Goal: Task Accomplishment & Management: Manage account settings

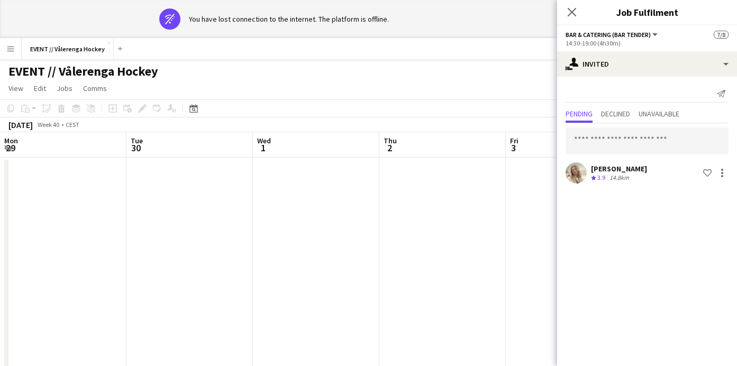
scroll to position [0, 290]
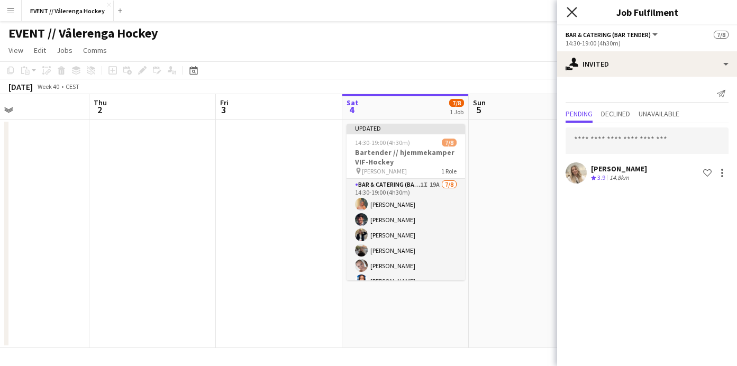
click at [576, 16] on icon at bounding box center [572, 12] width 10 height 10
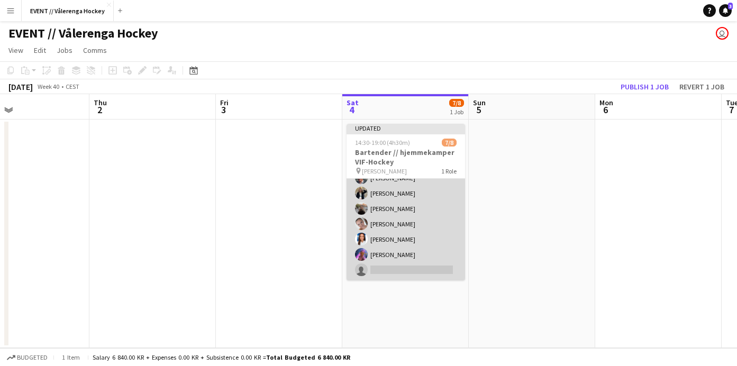
scroll to position [42, 0]
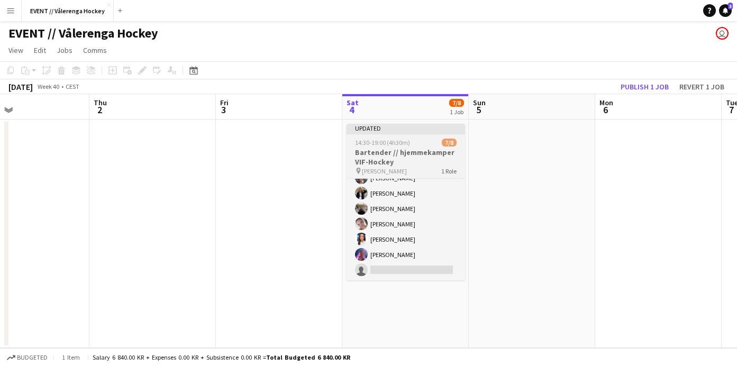
click at [416, 169] on div "pin Jordal Amfi 1 Role" at bounding box center [406, 171] width 119 height 8
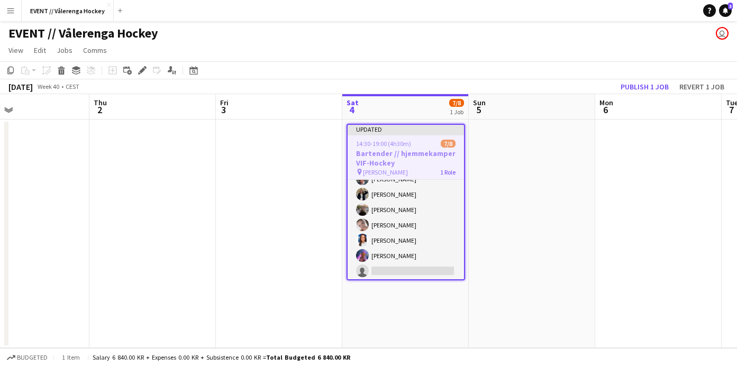
click at [709, 78] on app-toolbar "Copy Paste Paste Command V Paste with crew Command Shift V Paste linked Job [GE…" at bounding box center [368, 70] width 737 height 18
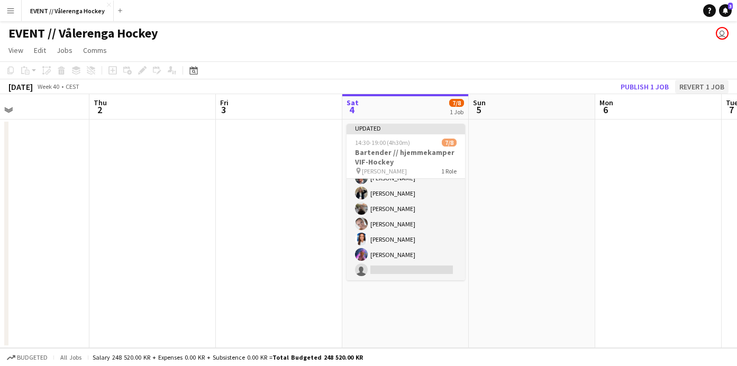
click at [700, 85] on button "Revert 1 job" at bounding box center [701, 87] width 53 height 14
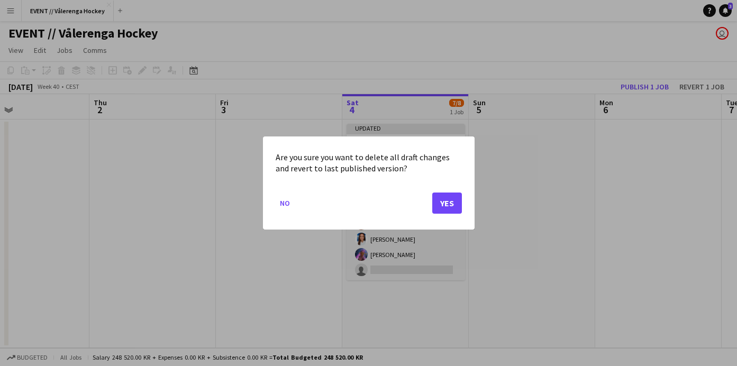
click at [457, 197] on button "Yes" at bounding box center [447, 203] width 30 height 21
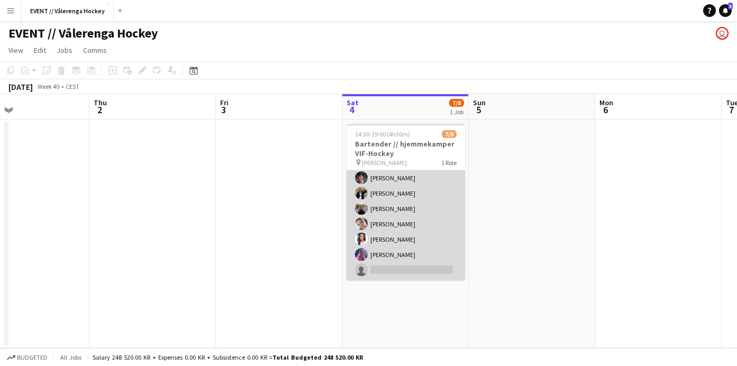
scroll to position [33, 0]
click at [421, 237] on app-card-role "Bar & Catering (Bar Tender) 19A [DATE] 14:30-19:00 (4h30m) [PERSON_NAME] [PERSO…" at bounding box center [406, 208] width 119 height 143
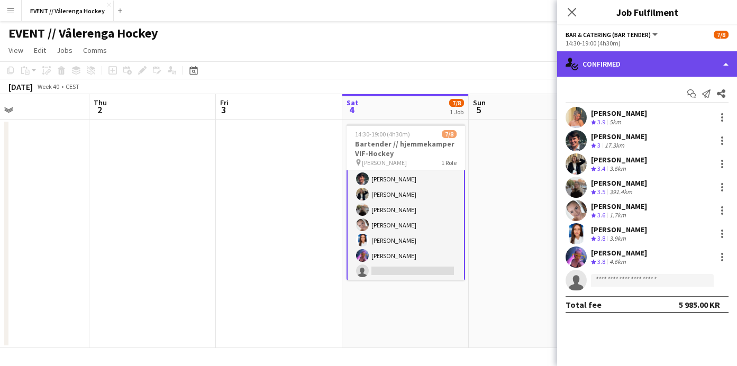
click at [685, 64] on div "single-neutral-actions-check-2 Confirmed" at bounding box center [647, 63] width 180 height 25
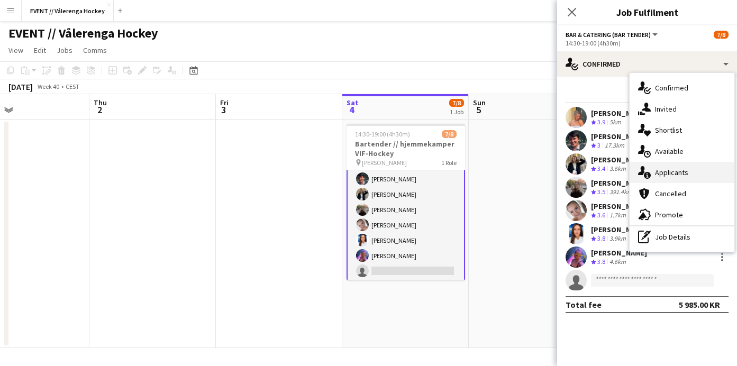
click at [668, 174] on span "Applicants" at bounding box center [671, 173] width 33 height 10
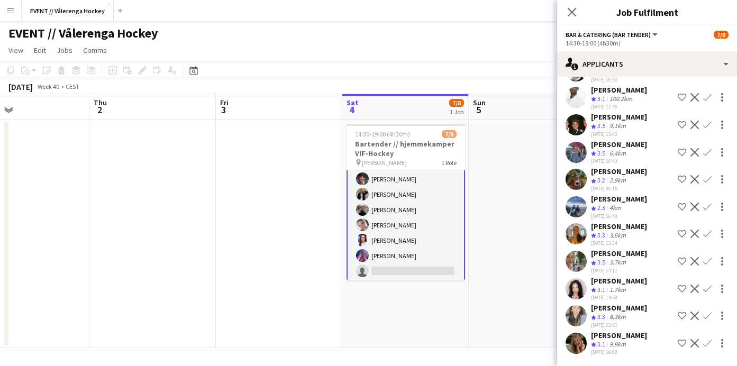
scroll to position [259, 0]
click at [578, 341] on app-user-avatar at bounding box center [576, 343] width 21 height 21
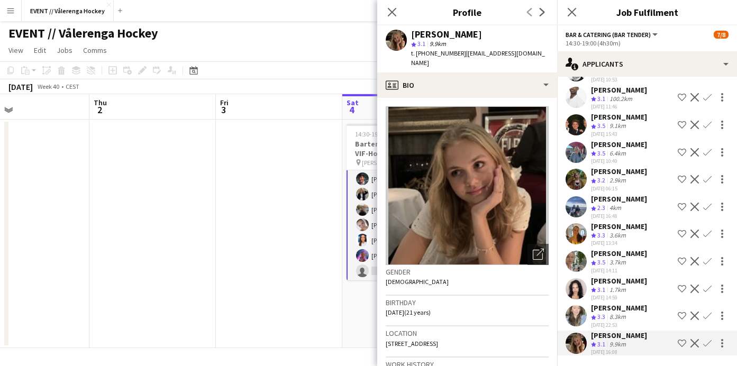
click at [577, 316] on app-user-avatar at bounding box center [576, 315] width 21 height 21
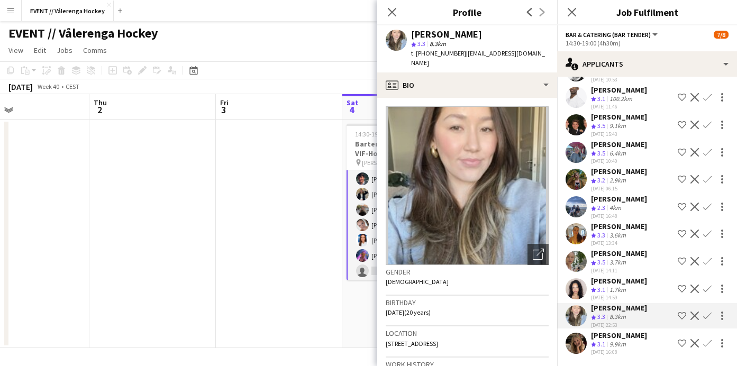
click at [578, 289] on app-user-avatar at bounding box center [576, 288] width 21 height 21
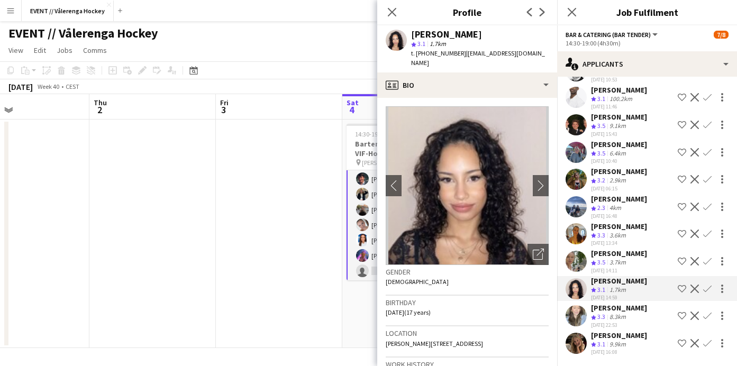
click at [578, 261] on app-user-avatar at bounding box center [576, 261] width 21 height 21
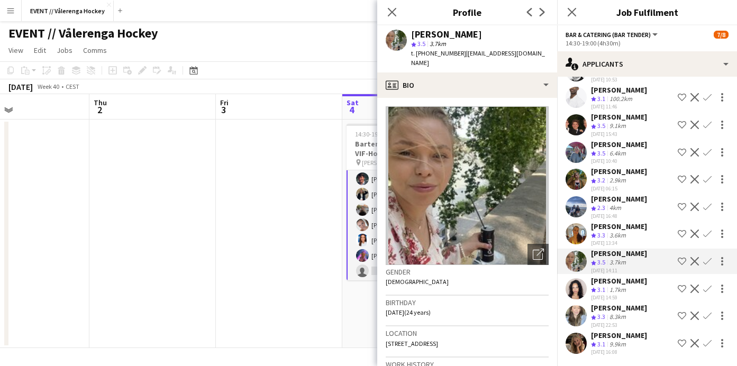
click at [709, 258] on app-icon "Confirm" at bounding box center [707, 261] width 8 height 8
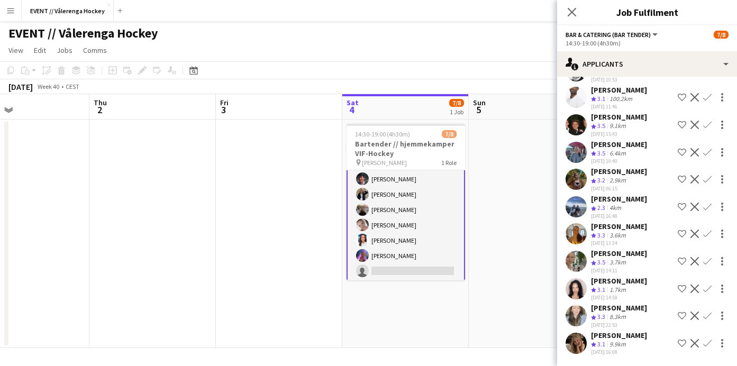
click at [707, 262] on app-icon "Confirm" at bounding box center [707, 261] width 8 height 8
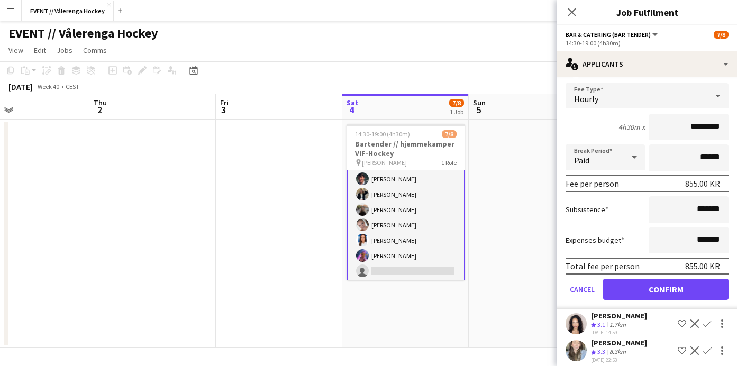
scroll to position [467, 0]
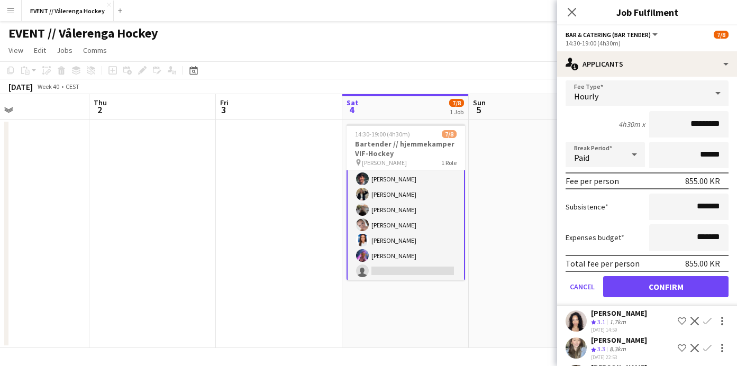
click at [654, 283] on button "Confirm" at bounding box center [665, 286] width 125 height 21
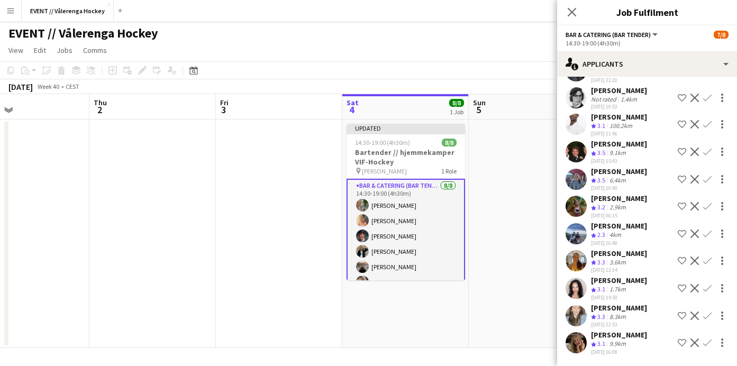
scroll to position [0, 0]
click at [365, 204] on app-user-avatar at bounding box center [362, 205] width 13 height 13
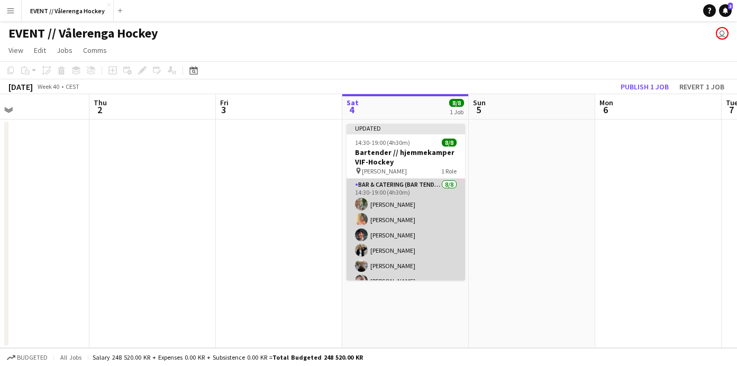
click at [364, 204] on app-user-avatar at bounding box center [361, 204] width 13 height 13
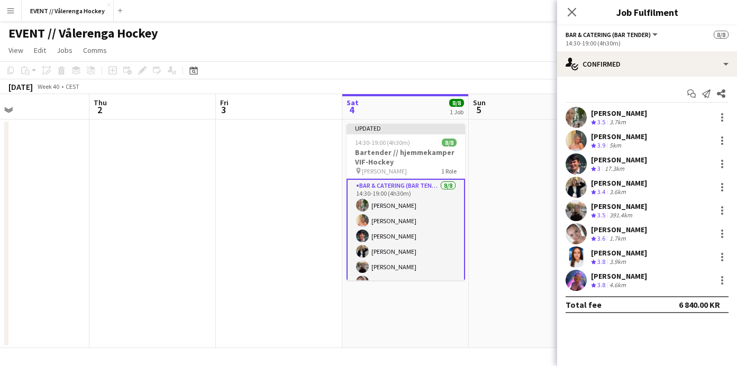
click at [573, 118] on app-user-avatar at bounding box center [576, 117] width 21 height 21
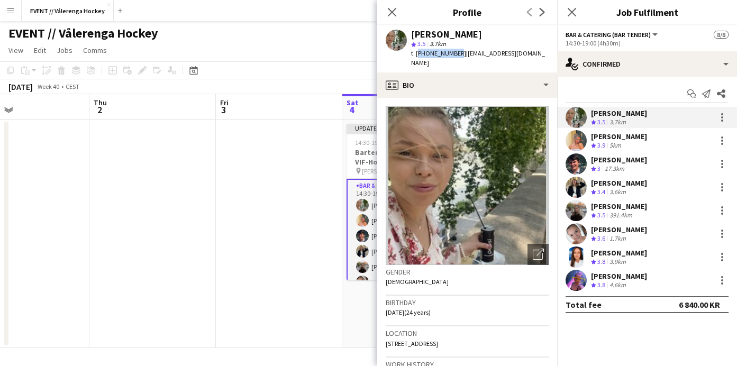
drag, startPoint x: 417, startPoint y: 53, endPoint x: 452, endPoint y: 53, distance: 34.9
click at [452, 53] on div "t. [PHONE_NUMBER] | [EMAIL_ADDRESS][DOMAIN_NAME]" at bounding box center [480, 58] width 138 height 19
copy span "[PHONE_NUMBER]"
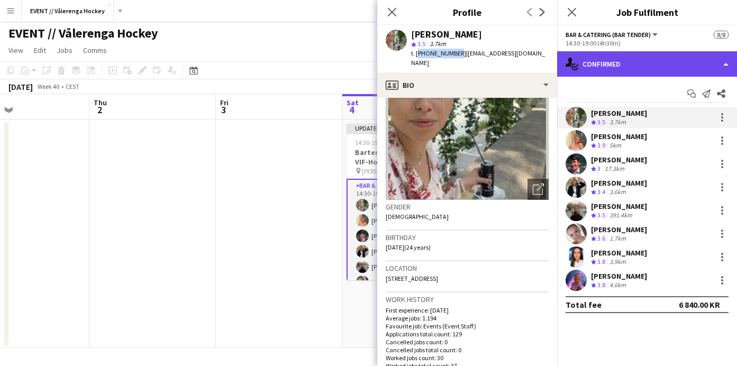
click at [627, 72] on div "single-neutral-actions-check-2 Confirmed" at bounding box center [647, 63] width 180 height 25
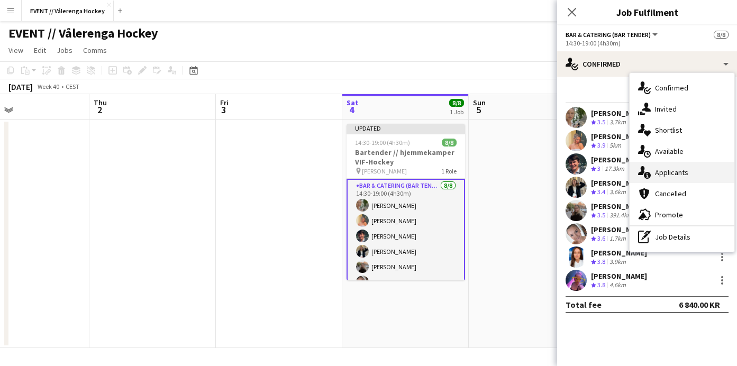
click at [659, 173] on span "Applicants" at bounding box center [671, 173] width 33 height 10
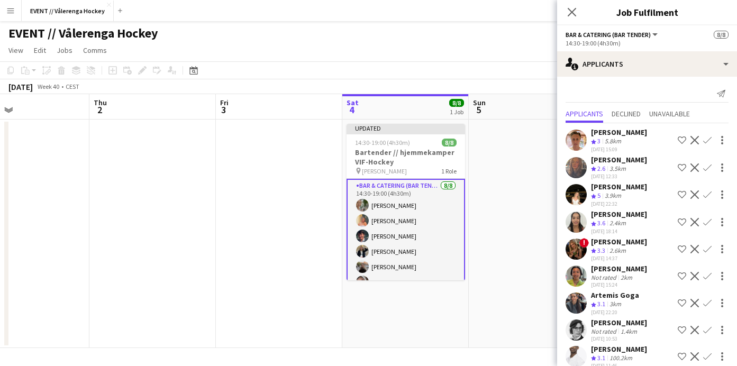
click at [579, 137] on app-user-avatar at bounding box center [576, 140] width 21 height 21
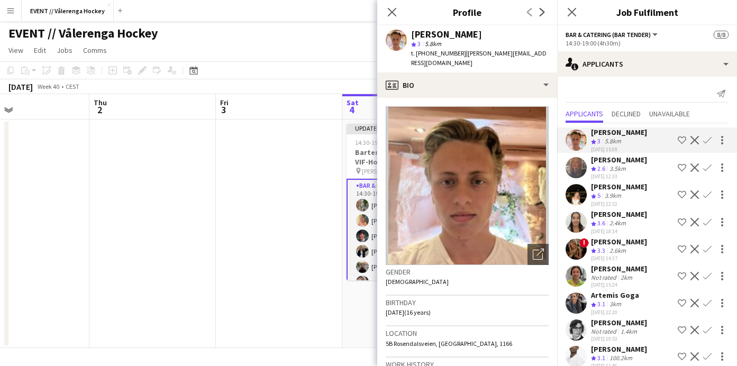
click at [578, 176] on app-user-avatar at bounding box center [576, 167] width 21 height 21
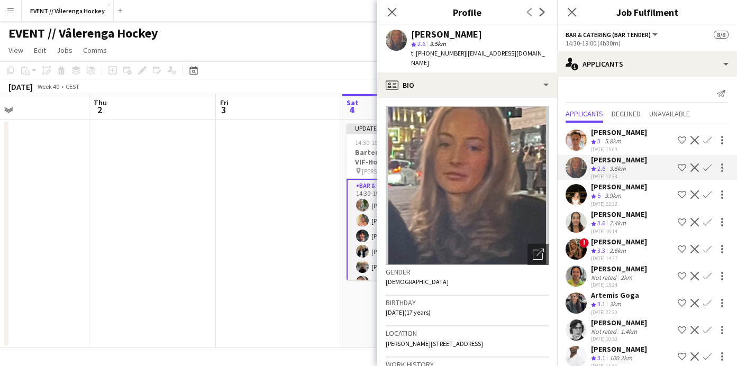
click at [578, 192] on app-user-avatar at bounding box center [576, 194] width 21 height 21
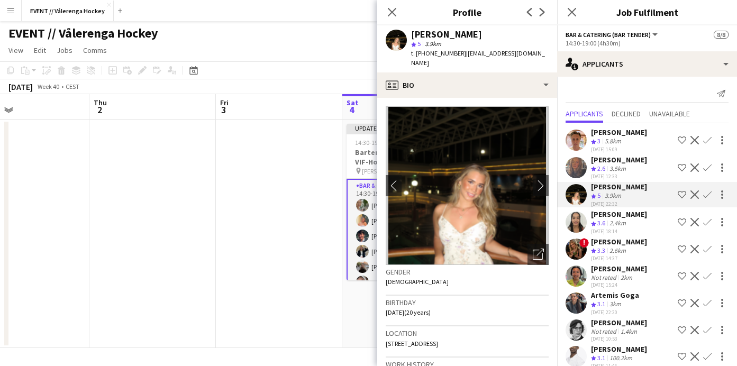
click at [581, 274] on app-user-avatar at bounding box center [576, 276] width 21 height 21
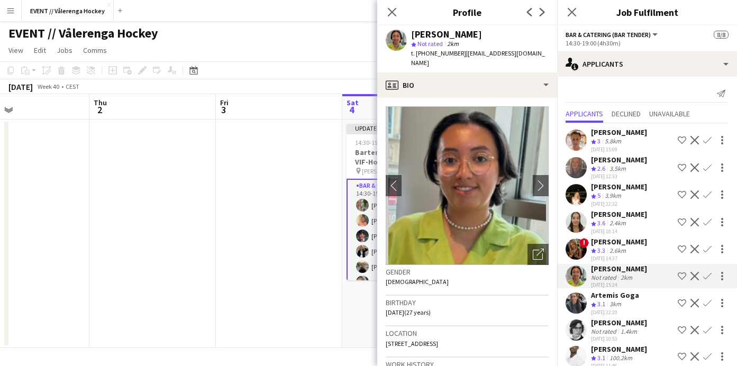
click at [578, 289] on div "[PERSON_NAME] Crew rating 3 5.8km [DATE] 15:09 Shortlist crew Decline Confirm […" at bounding box center [647, 356] width 180 height 467
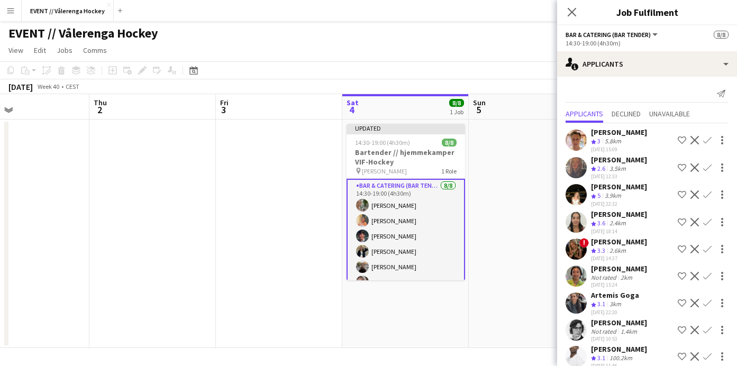
click at [581, 303] on app-user-avatar at bounding box center [576, 303] width 21 height 21
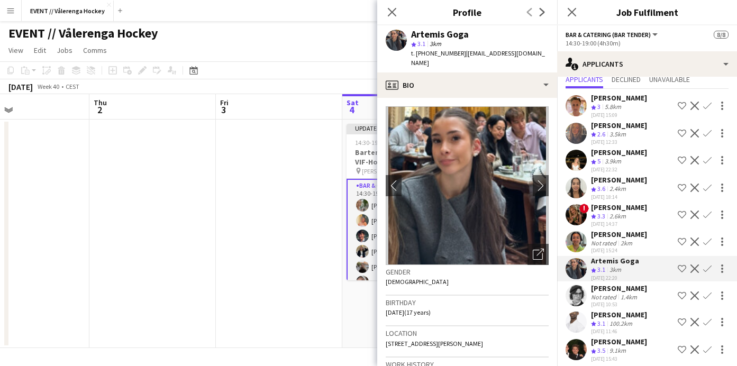
click at [581, 295] on app-user-avatar at bounding box center [576, 295] width 21 height 21
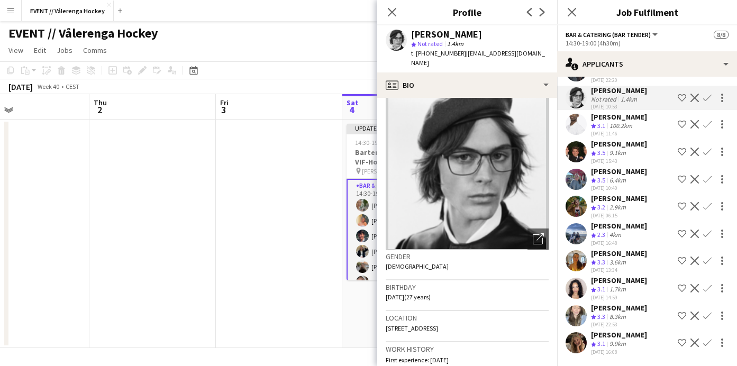
click at [577, 350] on app-user-avatar at bounding box center [576, 342] width 21 height 21
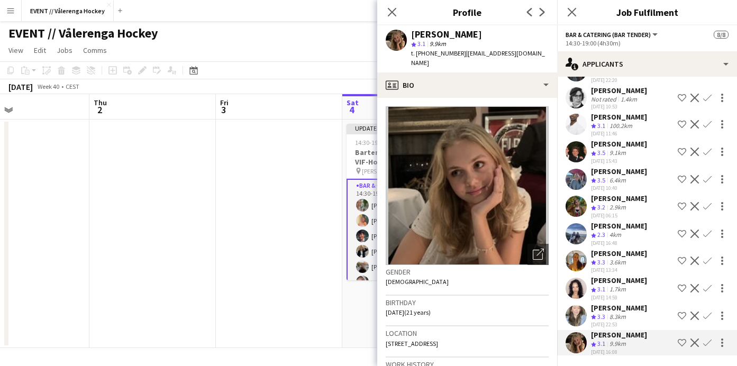
click at [577, 315] on app-user-avatar at bounding box center [576, 315] width 21 height 21
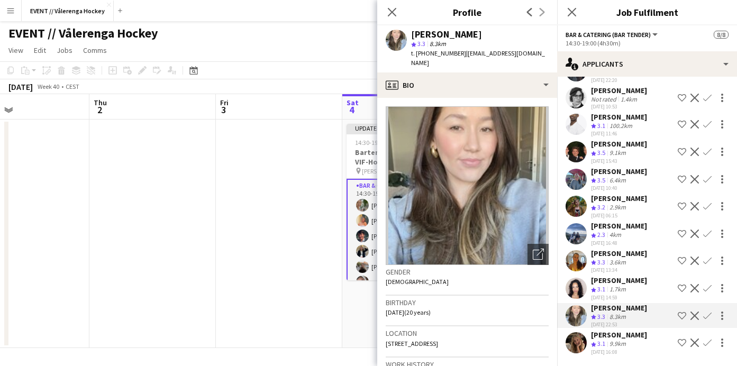
click at [576, 282] on app-user-avatar at bounding box center [576, 288] width 21 height 21
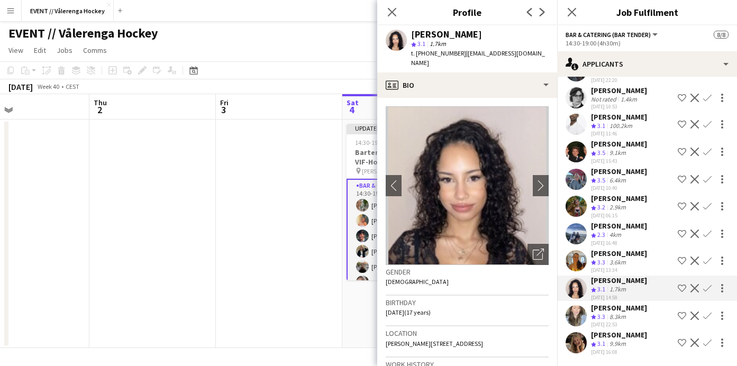
click at [574, 262] on app-user-avatar at bounding box center [576, 260] width 21 height 21
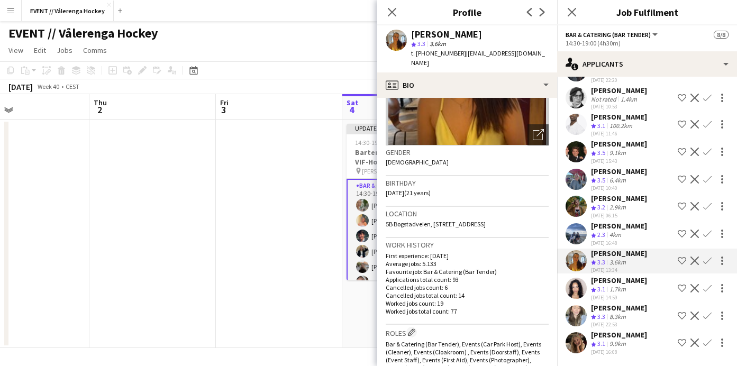
scroll to position [118, 0]
click at [578, 231] on app-user-avatar at bounding box center [576, 233] width 21 height 21
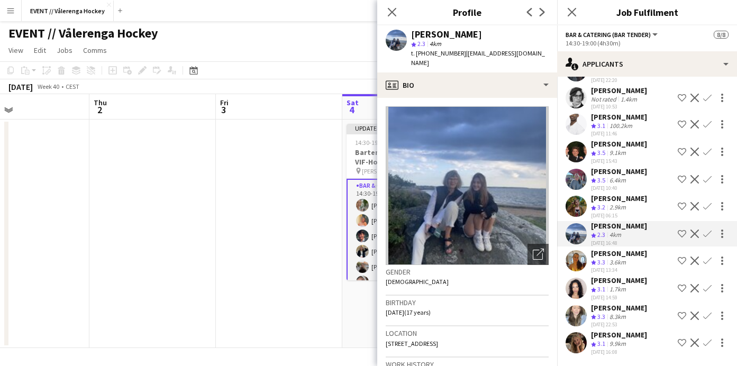
click at [582, 205] on app-user-avatar at bounding box center [576, 206] width 21 height 21
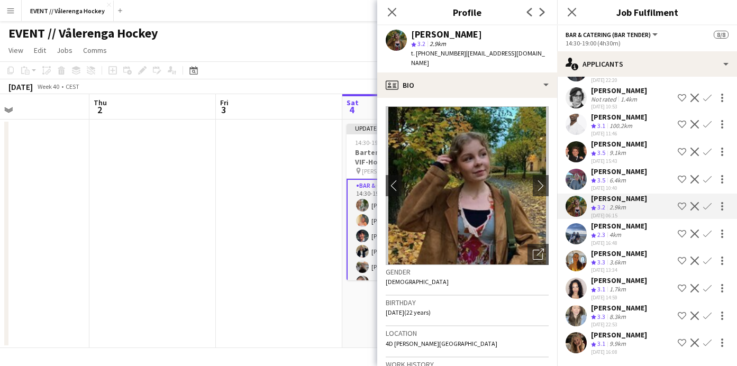
click at [574, 178] on app-user-avatar at bounding box center [576, 179] width 21 height 21
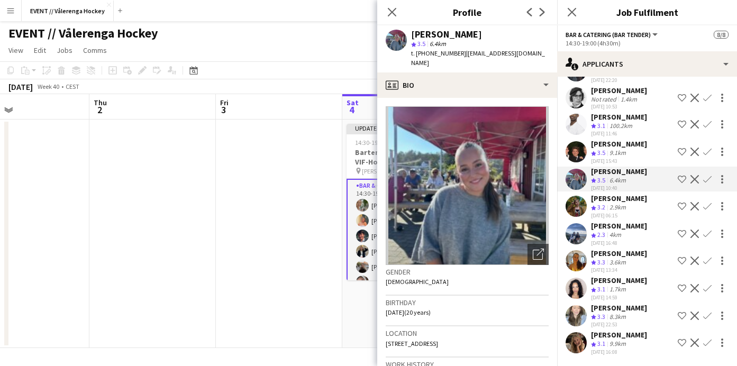
click at [578, 208] on app-user-avatar at bounding box center [576, 206] width 21 height 21
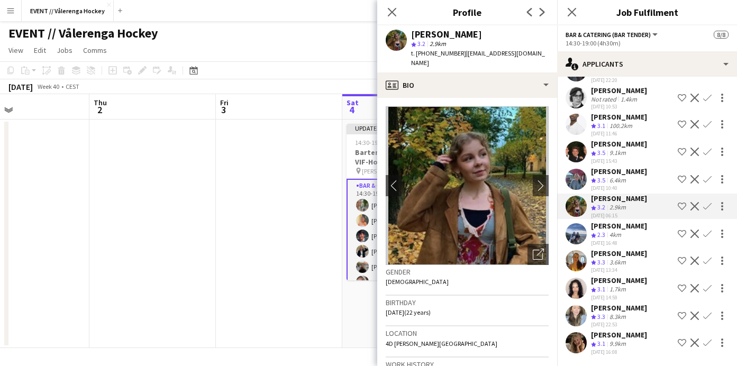
click at [575, 173] on app-user-avatar at bounding box center [576, 179] width 21 height 21
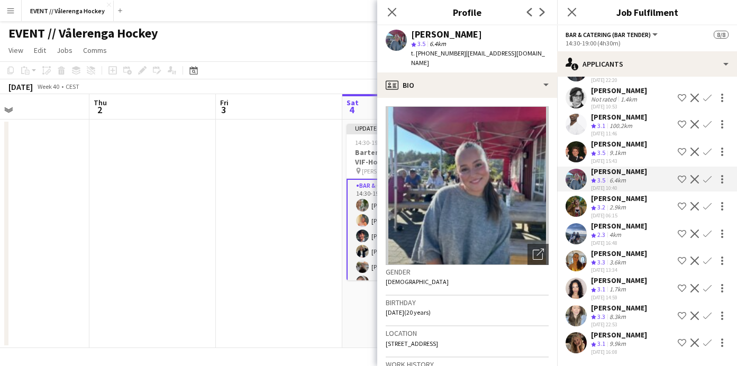
click at [576, 152] on app-user-avatar at bounding box center [576, 151] width 21 height 21
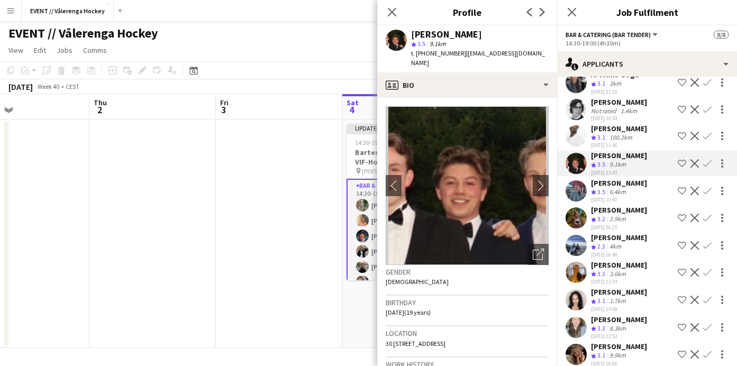
scroll to position [214, 0]
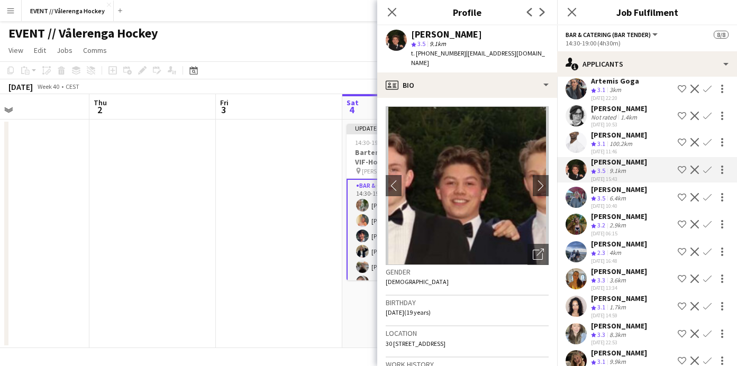
click at [576, 187] on app-user-avatar at bounding box center [576, 197] width 21 height 21
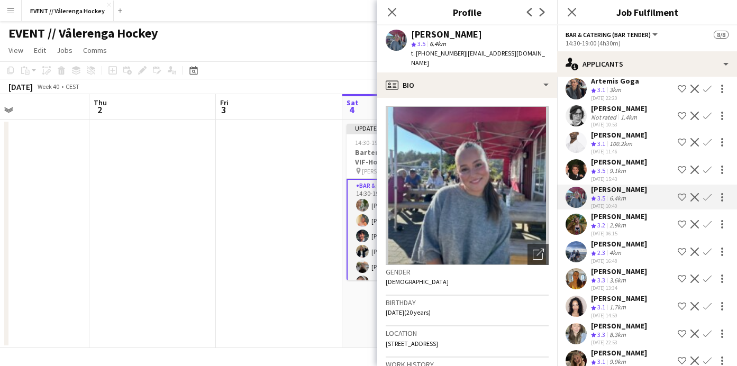
scroll to position [0, 0]
drag, startPoint x: 419, startPoint y: 52, endPoint x: 452, endPoint y: 53, distance: 33.4
click at [452, 53] on div "t. [PHONE_NUMBER] | [EMAIL_ADDRESS][DOMAIN_NAME]" at bounding box center [480, 58] width 138 height 19
copy span "4794191924"
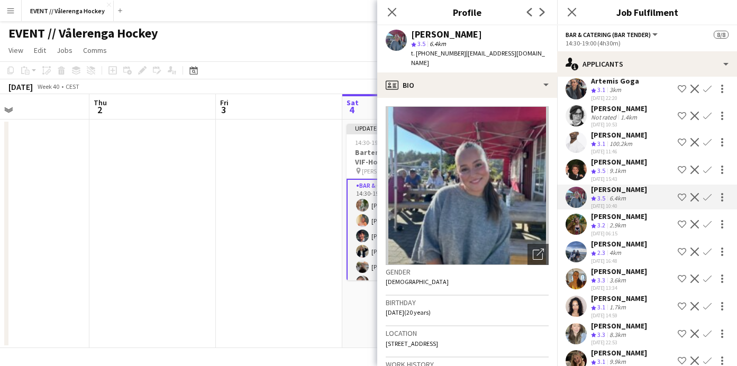
click at [583, 164] on app-user-avatar at bounding box center [576, 169] width 21 height 21
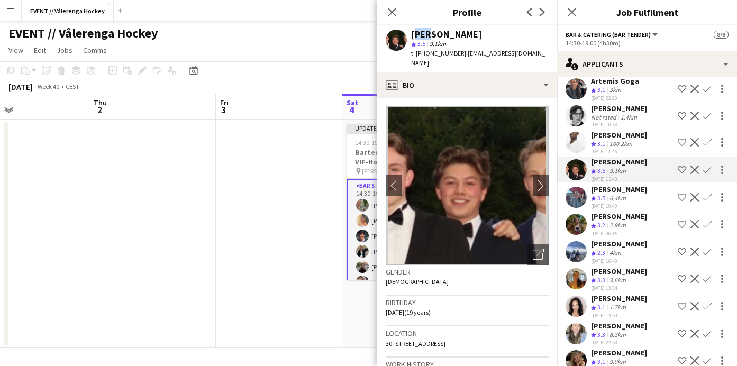
drag, startPoint x: 413, startPoint y: 32, endPoint x: 424, endPoint y: 34, distance: 11.8
click at [424, 34] on div "[PERSON_NAME]" at bounding box center [446, 35] width 71 height 10
drag, startPoint x: 418, startPoint y: 53, endPoint x: 452, endPoint y: 56, distance: 34.5
click at [452, 56] on div "t. [PHONE_NUMBER] | [EMAIL_ADDRESS][DOMAIN_NAME]" at bounding box center [480, 58] width 138 height 19
copy span "[PHONE_NUMBER]"
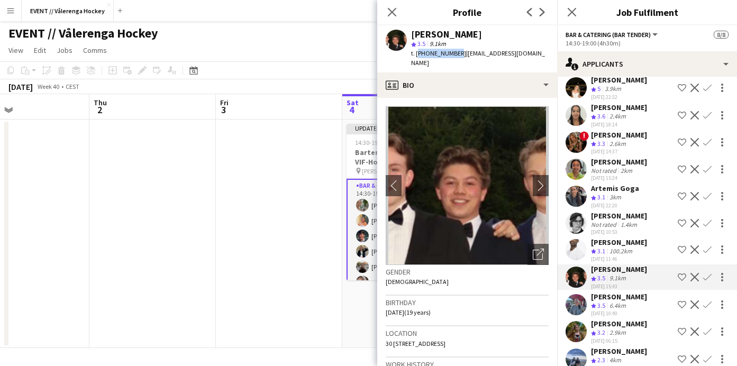
scroll to position [106, 0]
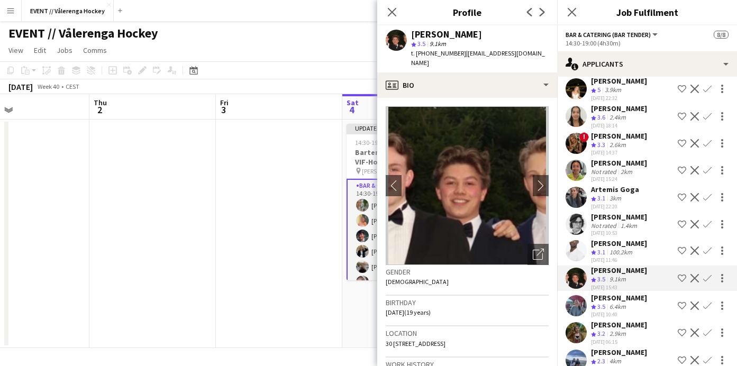
click at [577, 200] on app-user-avatar at bounding box center [576, 197] width 21 height 21
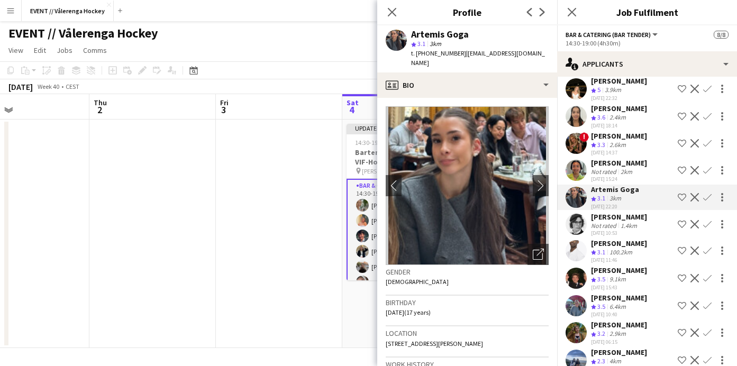
click at [579, 168] on app-user-avatar at bounding box center [576, 170] width 21 height 21
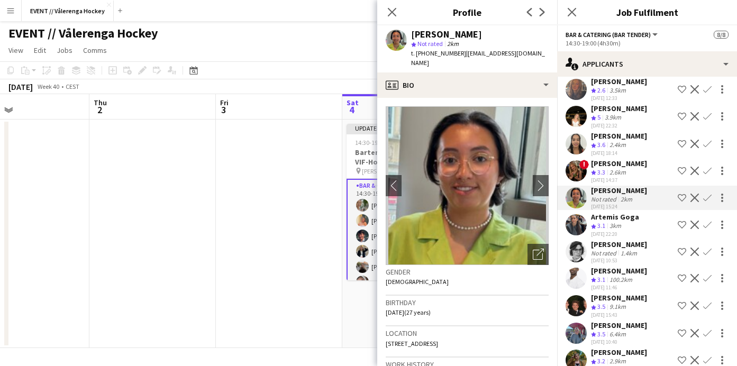
scroll to position [75, 0]
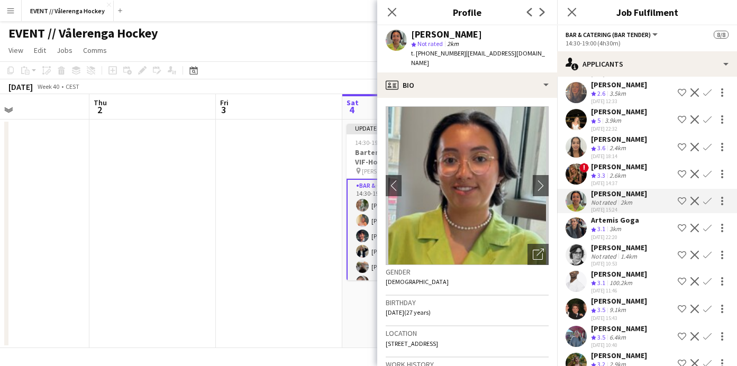
click at [574, 151] on app-user-avatar at bounding box center [576, 147] width 21 height 21
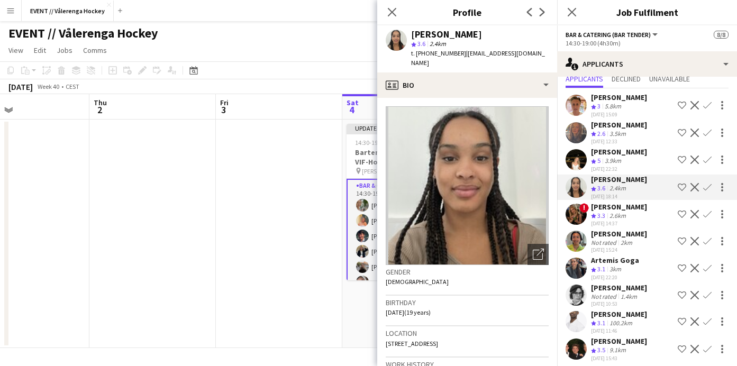
scroll to position [34, 0]
click at [577, 165] on app-user-avatar at bounding box center [576, 160] width 21 height 21
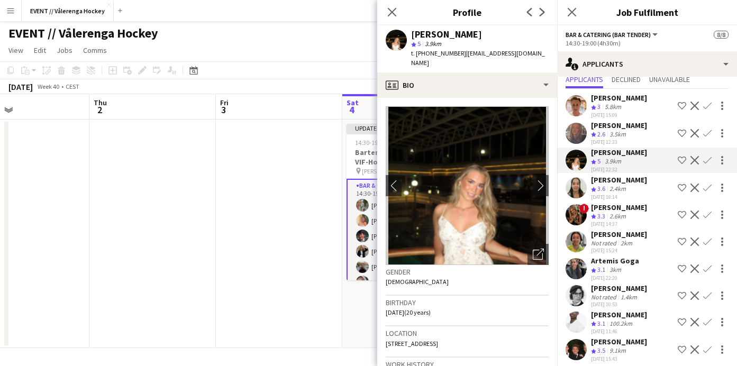
click at [340, 319] on app-date-cell at bounding box center [279, 234] width 126 height 229
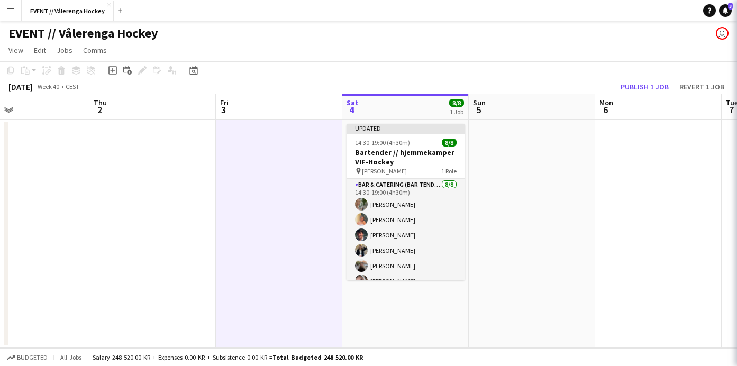
scroll to position [0, 0]
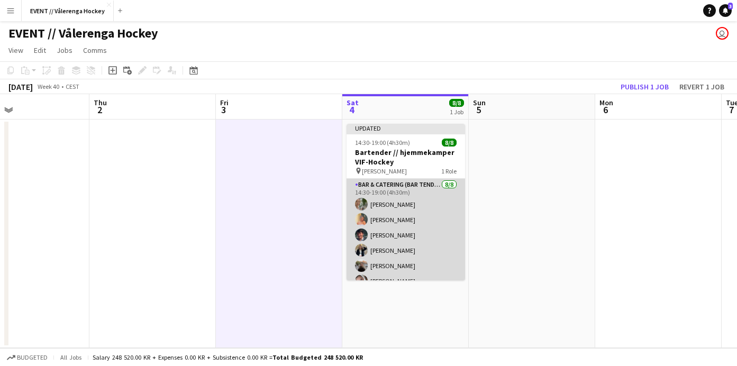
click at [402, 244] on app-card-role "Bar & Catering (Bar Tender) [DATE] 14:30-19:00 (4h30m) [PERSON_NAME] Ludivia [P…" at bounding box center [406, 250] width 119 height 143
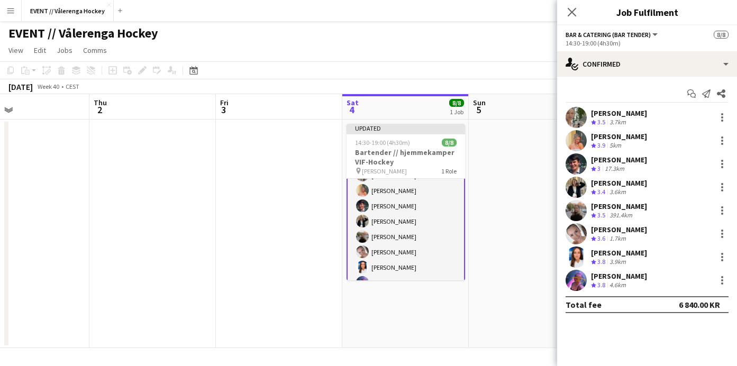
scroll to position [31, 0]
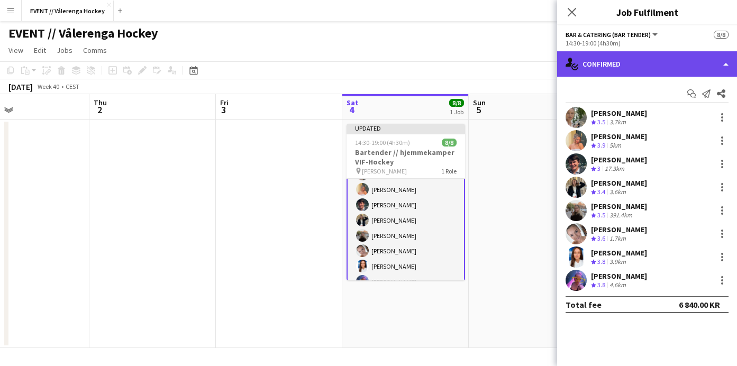
click at [652, 57] on div "single-neutral-actions-check-2 Confirmed" at bounding box center [647, 63] width 180 height 25
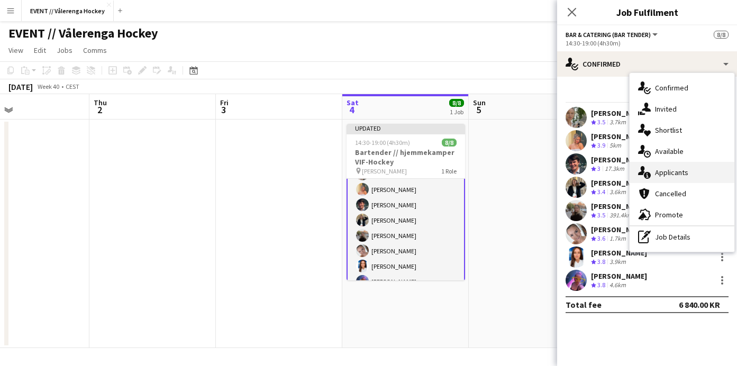
click at [660, 178] on div "single-neutral-actions-information Applicants" at bounding box center [682, 172] width 105 height 21
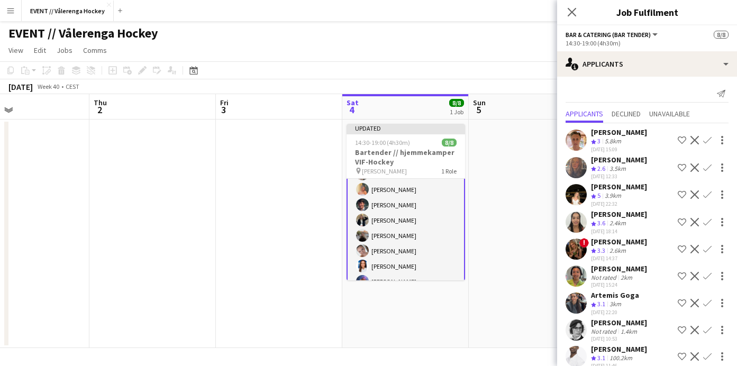
click at [582, 144] on app-user-avatar at bounding box center [576, 140] width 21 height 21
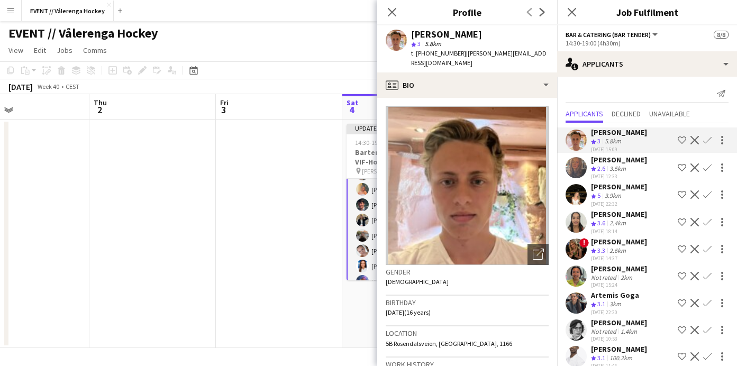
click at [582, 168] on app-user-avatar at bounding box center [576, 167] width 21 height 21
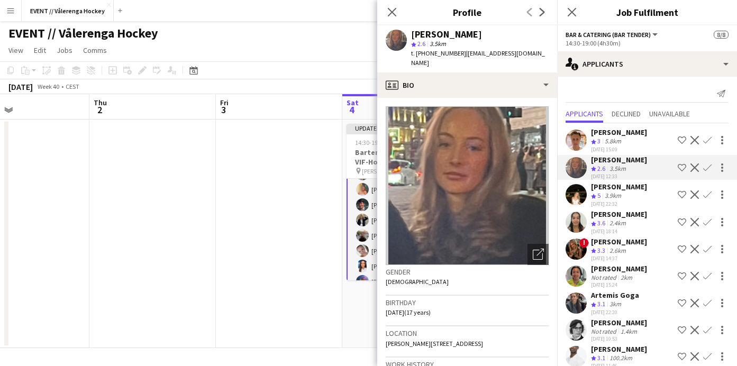
click at [581, 191] on app-user-avatar at bounding box center [576, 194] width 21 height 21
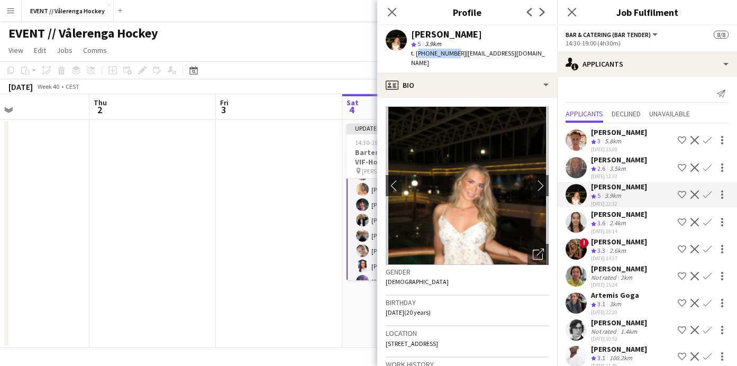
drag, startPoint x: 416, startPoint y: 52, endPoint x: 451, endPoint y: 55, distance: 35.6
click at [451, 55] on span "t. [PHONE_NUMBER]" at bounding box center [438, 53] width 55 height 8
copy span "[PHONE_NUMBER]"
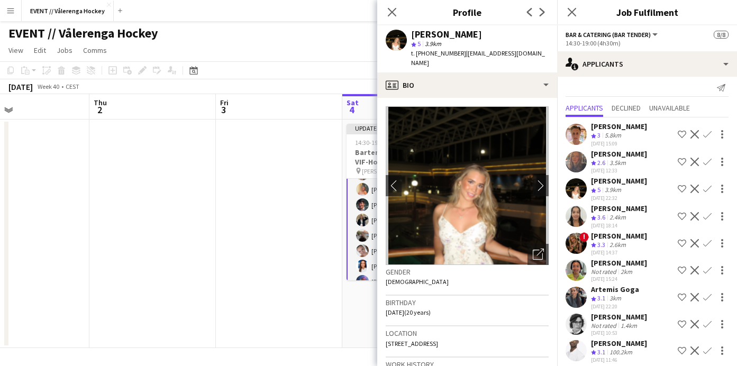
click at [583, 213] on app-user-avatar at bounding box center [576, 216] width 21 height 21
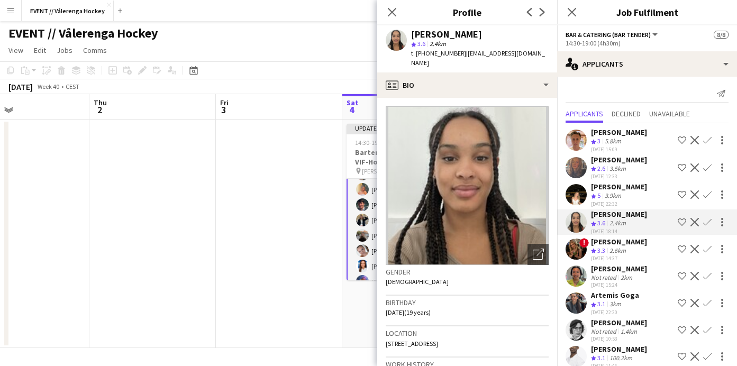
scroll to position [0, 0]
click at [575, 273] on app-user-avatar at bounding box center [576, 276] width 21 height 21
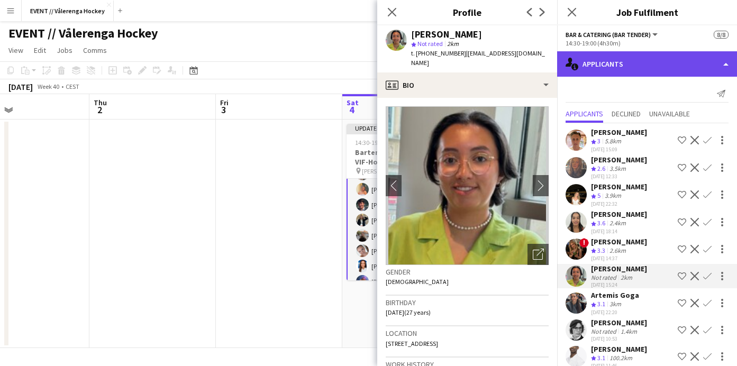
click at [704, 75] on div "single-neutral-actions-information Applicants" at bounding box center [647, 63] width 180 height 25
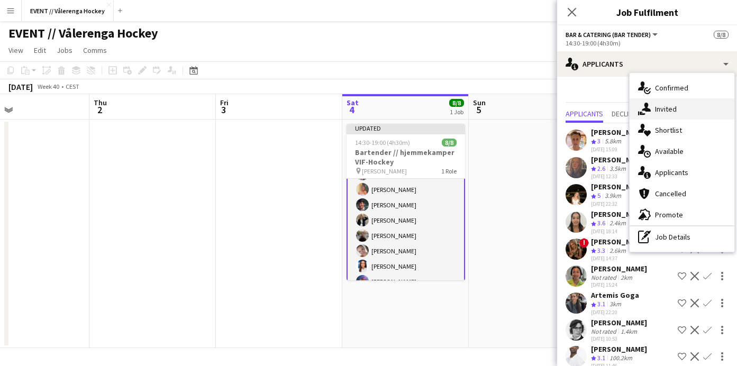
click at [672, 111] on span "Invited" at bounding box center [666, 109] width 22 height 10
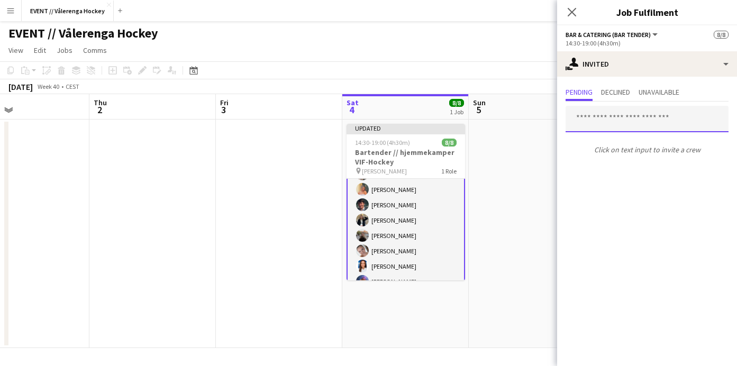
click at [586, 119] on input "text" at bounding box center [647, 119] width 163 height 26
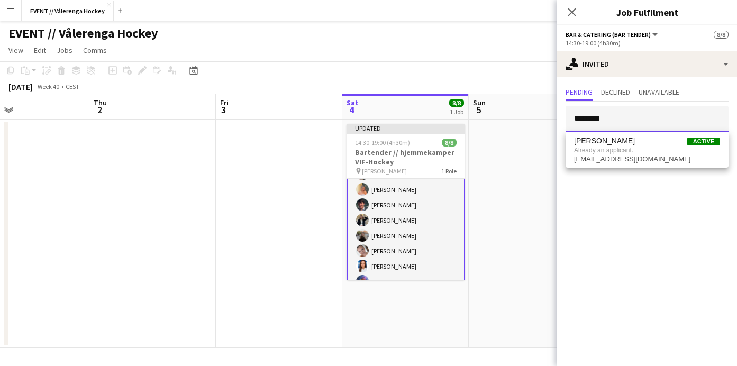
type input "********"
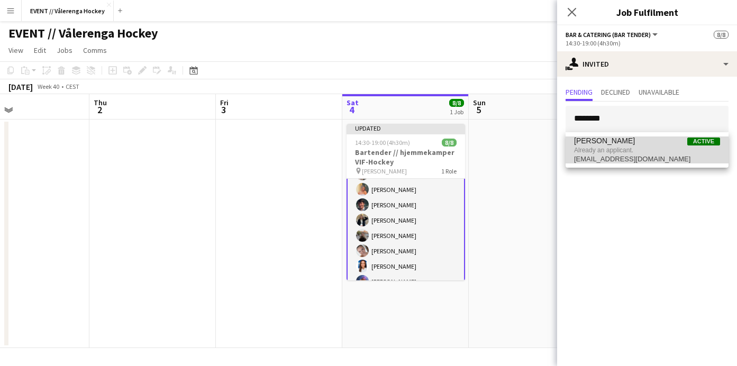
drag, startPoint x: 564, startPoint y: 128, endPoint x: 585, endPoint y: 147, distance: 28.9
click at [585, 147] on span "Already an applicant." at bounding box center [647, 151] width 146 height 10
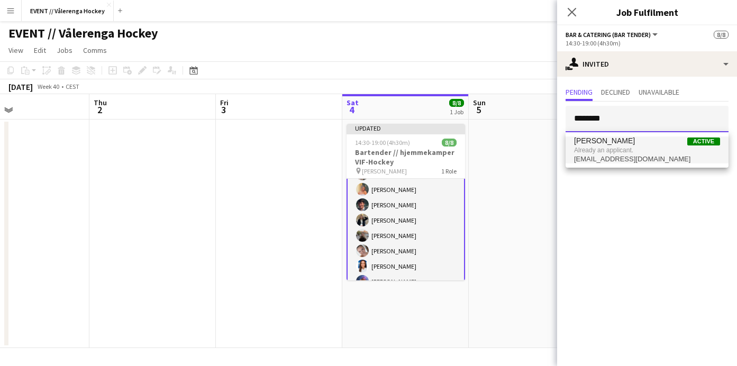
type input "********"
click at [601, 145] on span "[PERSON_NAME]" at bounding box center [604, 141] width 61 height 9
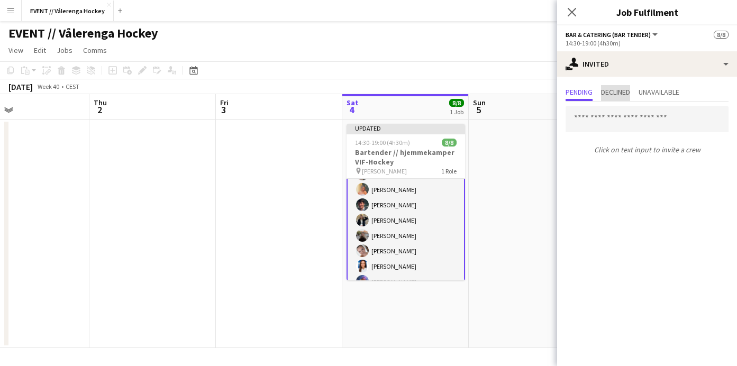
click at [626, 89] on span "Declined" at bounding box center [615, 91] width 29 height 7
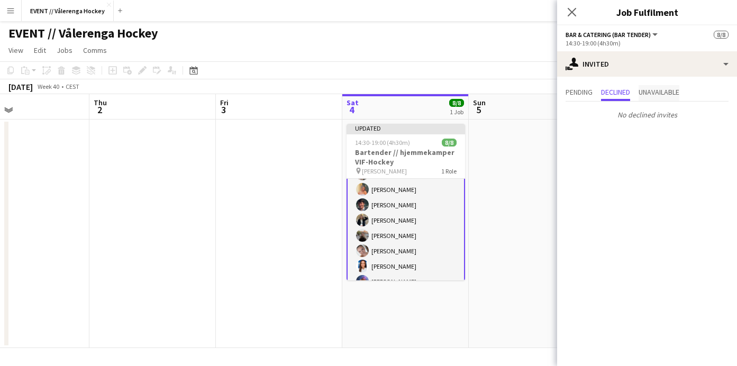
click at [656, 89] on span "Unavailable" at bounding box center [659, 91] width 41 height 7
click at [584, 87] on span "Pending" at bounding box center [579, 93] width 27 height 16
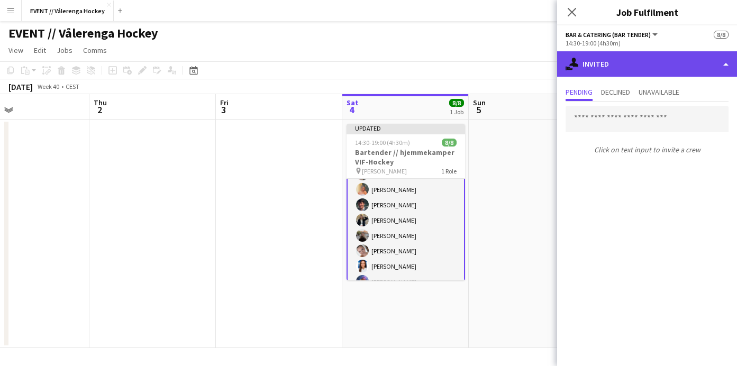
click at [628, 70] on div "single-neutral-actions-share-1 Invited" at bounding box center [647, 63] width 180 height 25
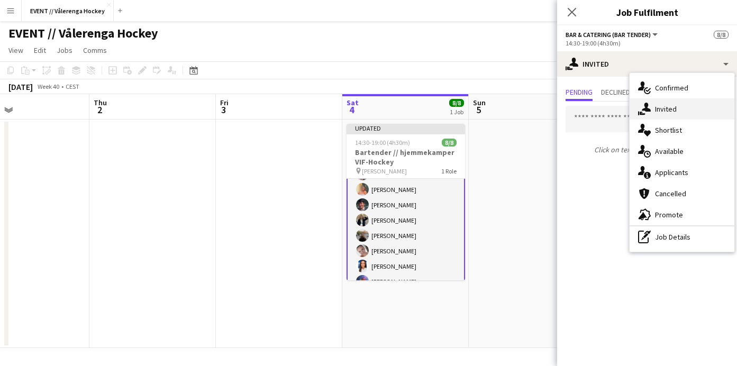
click at [657, 107] on span "Invited" at bounding box center [666, 109] width 22 height 10
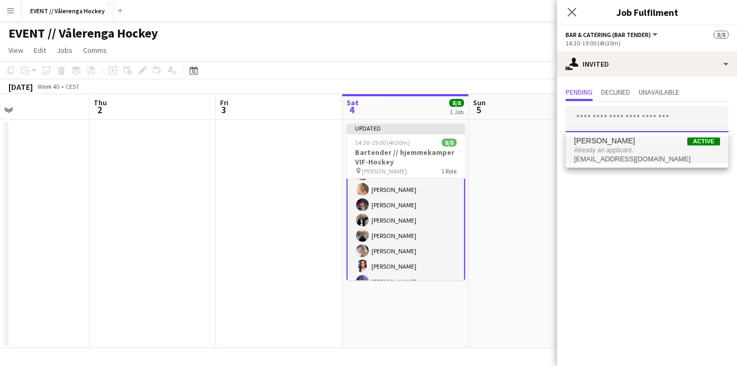
click at [592, 117] on input "text" at bounding box center [647, 119] width 163 height 26
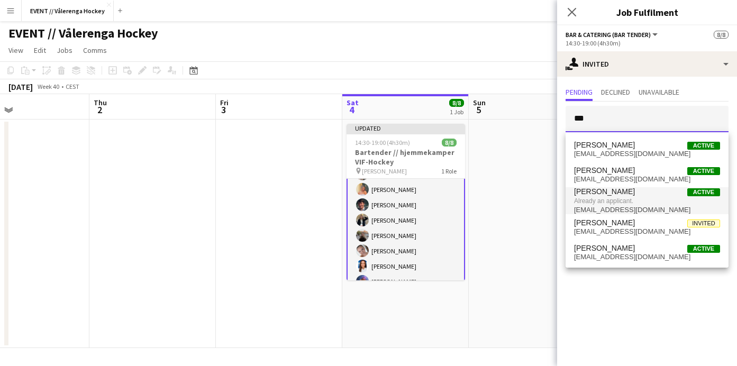
type input "***"
click at [660, 200] on span "Already an applicant." at bounding box center [647, 201] width 146 height 10
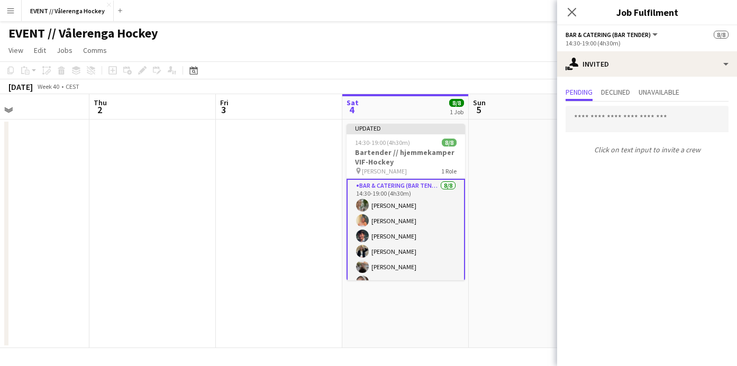
click at [500, 236] on app-date-cell at bounding box center [532, 234] width 126 height 229
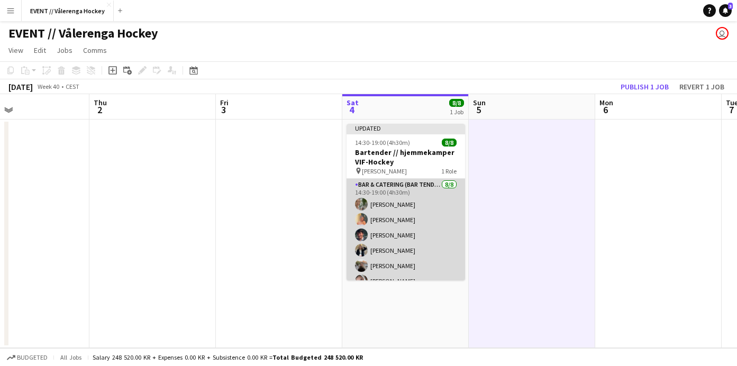
click at [393, 206] on app-card-role "Bar & Catering (Bar Tender) [DATE] 14:30-19:00 (4h30m) [PERSON_NAME] Ludivia [P…" at bounding box center [406, 250] width 119 height 143
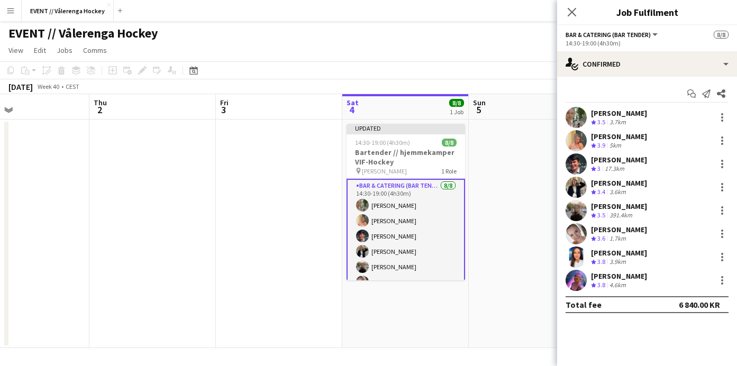
click at [585, 119] on app-user-avatar at bounding box center [576, 117] width 21 height 21
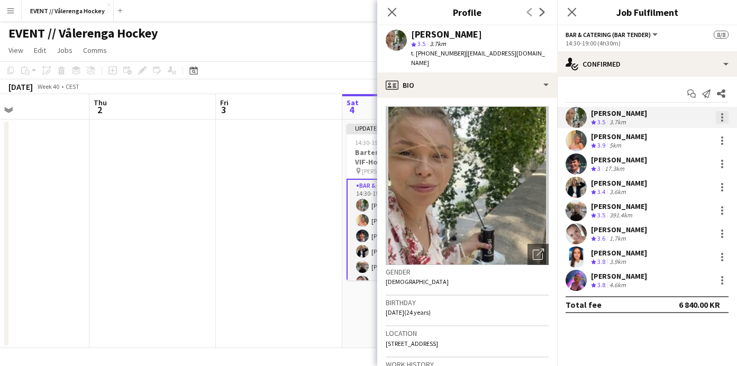
click at [721, 120] on div at bounding box center [722, 121] width 2 height 2
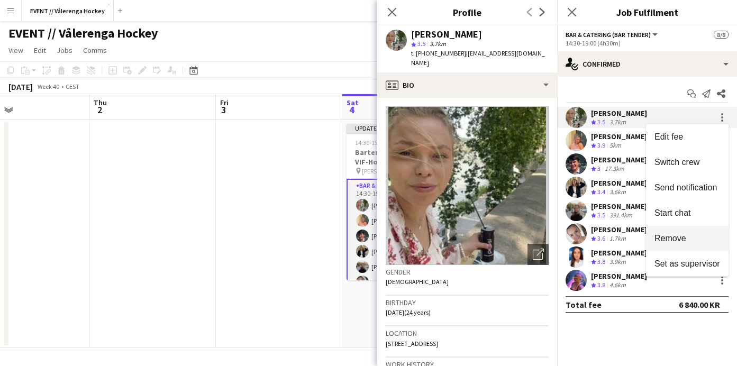
click at [676, 236] on span "Remove" at bounding box center [671, 238] width 32 height 9
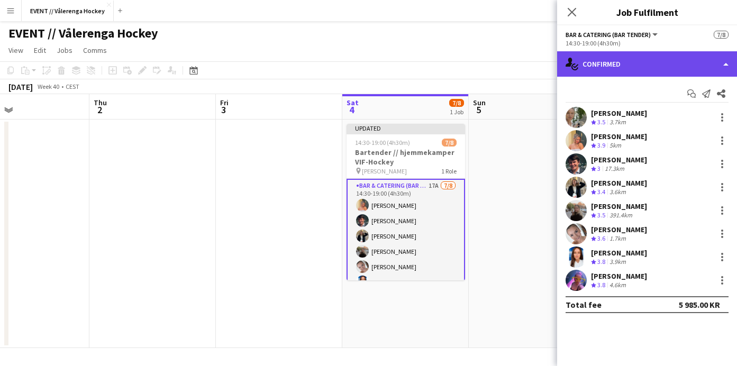
click at [632, 62] on div "single-neutral-actions-check-2 Confirmed" at bounding box center [647, 63] width 180 height 25
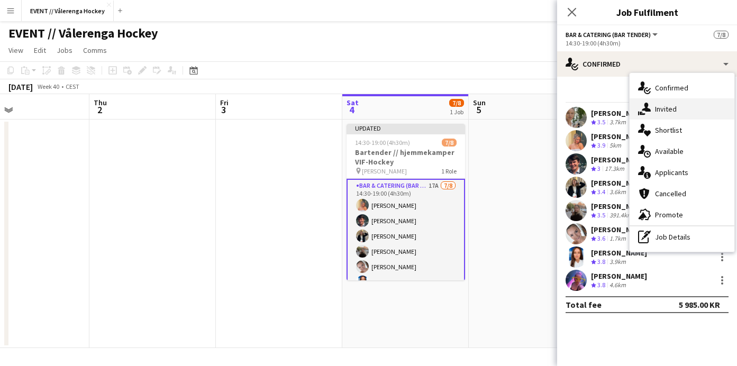
click at [668, 112] on span "Invited" at bounding box center [666, 109] width 22 height 10
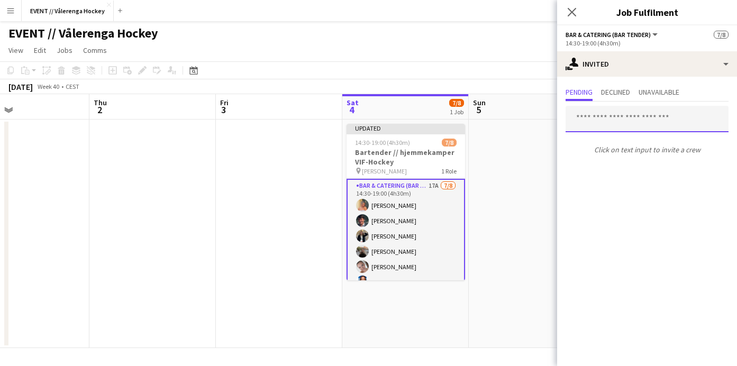
click at [613, 128] on input "text" at bounding box center [647, 119] width 163 height 26
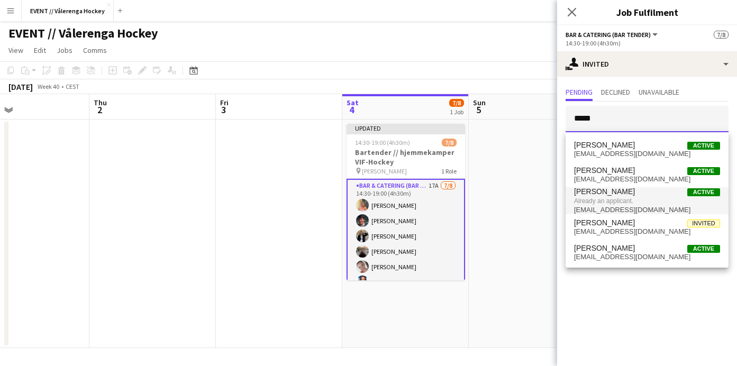
type input "*****"
click at [594, 203] on span "Already an applicant." at bounding box center [647, 201] width 146 height 10
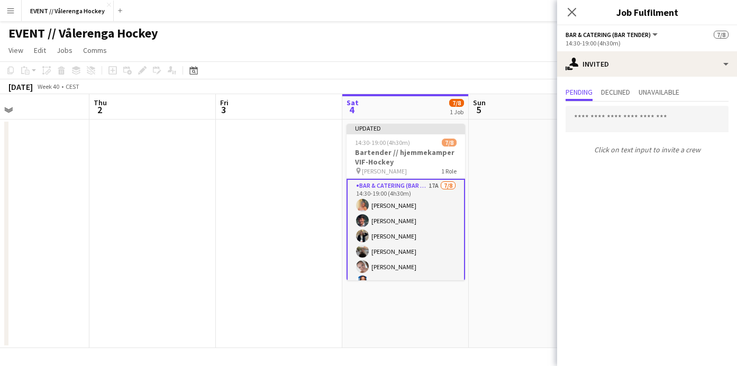
click at [485, 190] on app-date-cell at bounding box center [532, 234] width 126 height 229
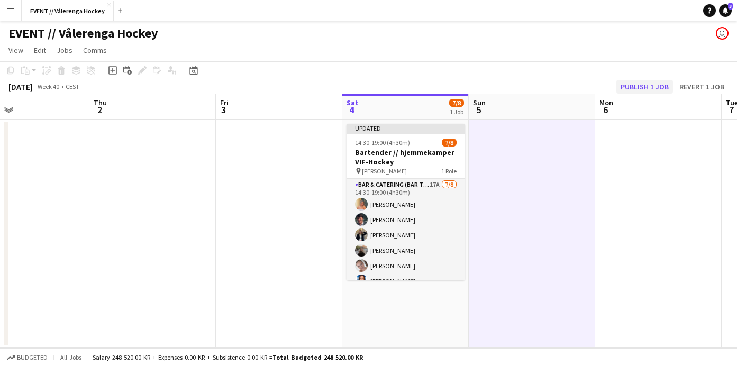
click at [651, 83] on button "Publish 1 job" at bounding box center [644, 87] width 57 height 14
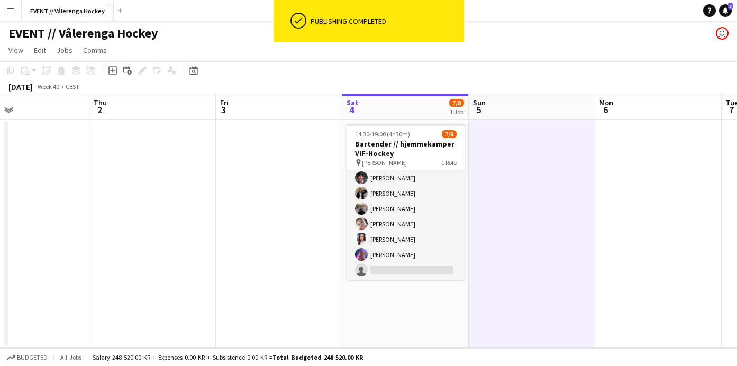
scroll to position [33, 0]
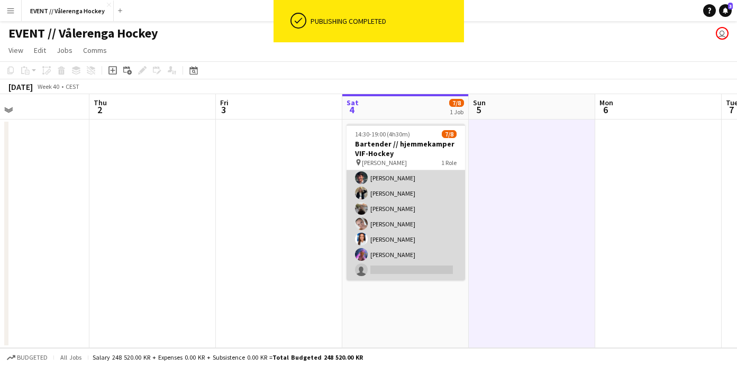
click at [415, 270] on app-card-role "Bar & Catering (Bar Tender) 17A [DATE] 14:30-19:00 (4h30m) [PERSON_NAME] [PERSO…" at bounding box center [406, 208] width 119 height 143
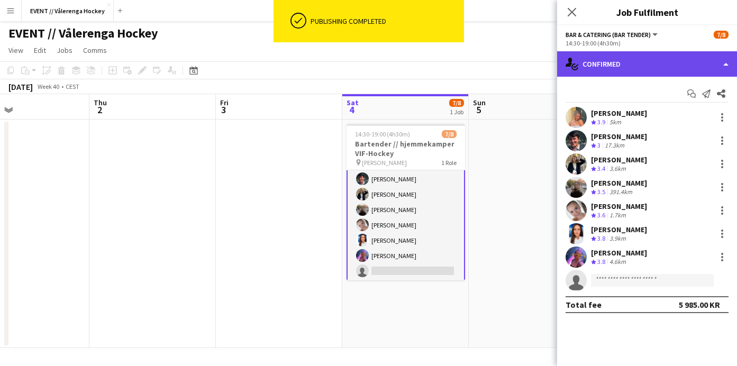
click at [661, 61] on div "single-neutral-actions-check-2 Confirmed" at bounding box center [647, 63] width 180 height 25
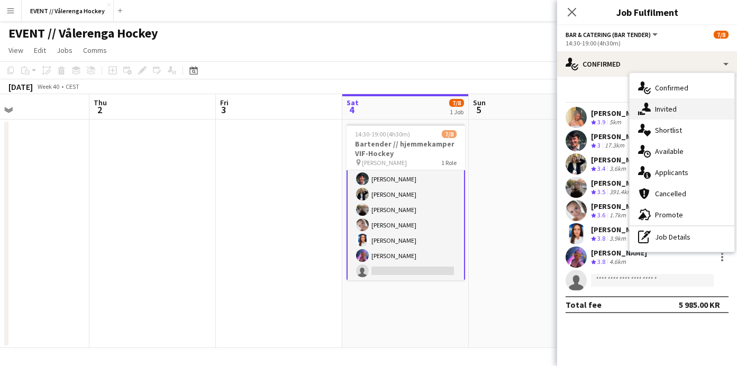
click at [665, 108] on span "Invited" at bounding box center [666, 109] width 22 height 10
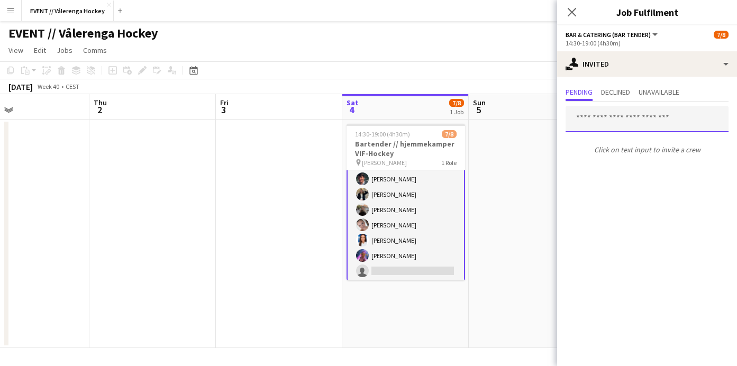
click at [614, 126] on input "text" at bounding box center [647, 119] width 163 height 26
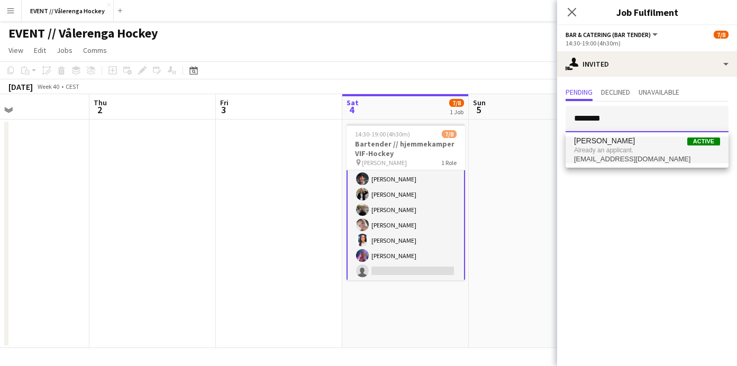
type input "********"
click at [621, 149] on span "Already an applicant." at bounding box center [647, 151] width 146 height 10
type input "****"
click at [621, 157] on span "[EMAIL_ADDRESS][DOMAIN_NAME]" at bounding box center [647, 154] width 146 height 8
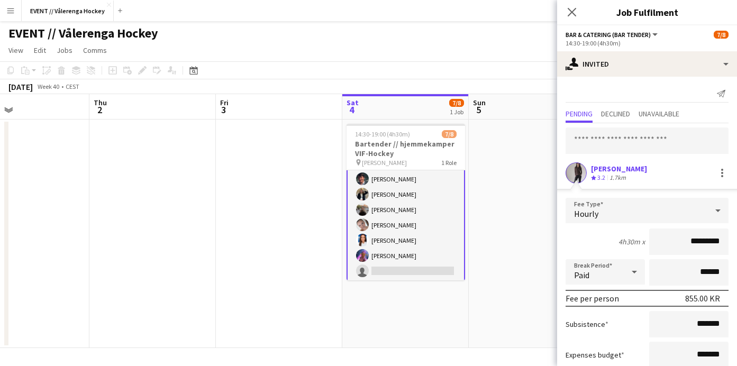
click at [582, 163] on div at bounding box center [576, 172] width 21 height 21
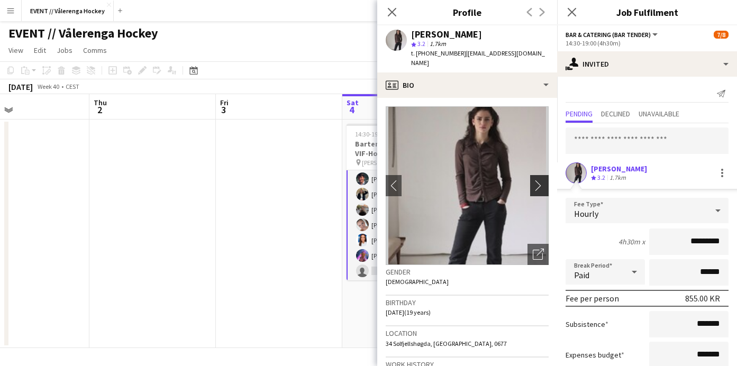
click at [538, 180] on app-icon "chevron-right" at bounding box center [541, 185] width 16 height 11
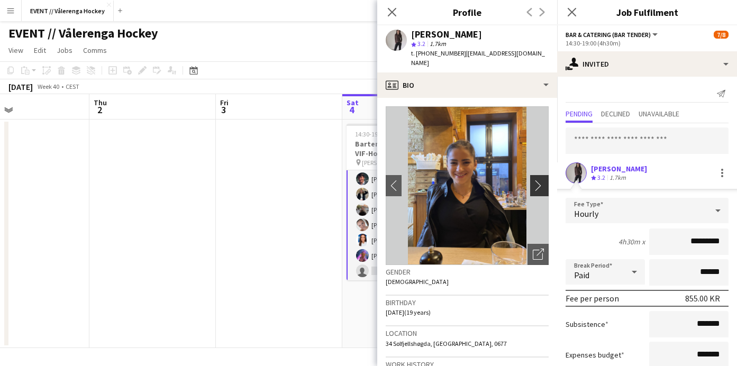
click at [543, 175] on button "chevron-right" at bounding box center [540, 185] width 21 height 21
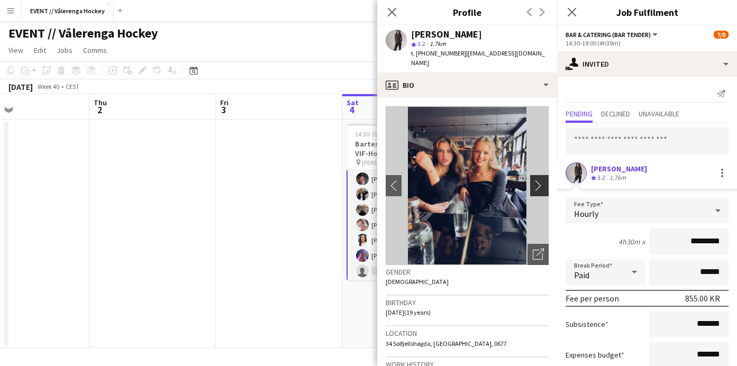
click at [543, 175] on button "chevron-right" at bounding box center [540, 185] width 21 height 21
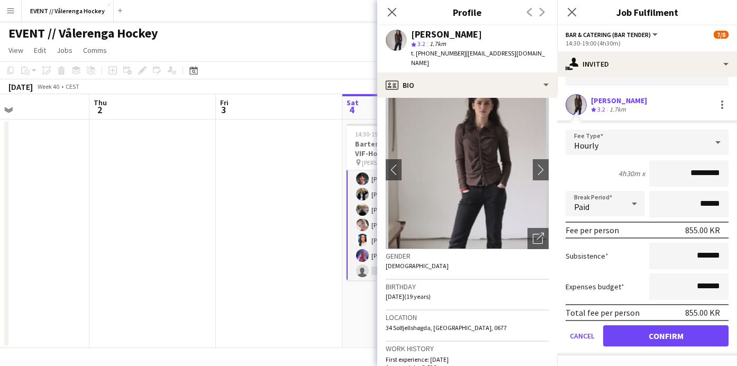
scroll to position [68, 0]
click at [665, 334] on button "Confirm" at bounding box center [665, 335] width 125 height 21
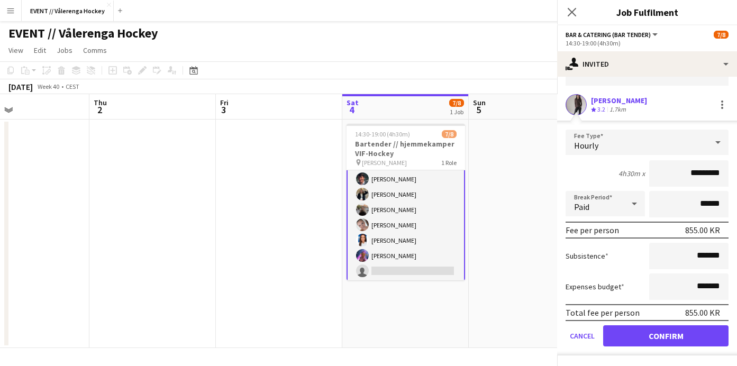
scroll to position [0, 0]
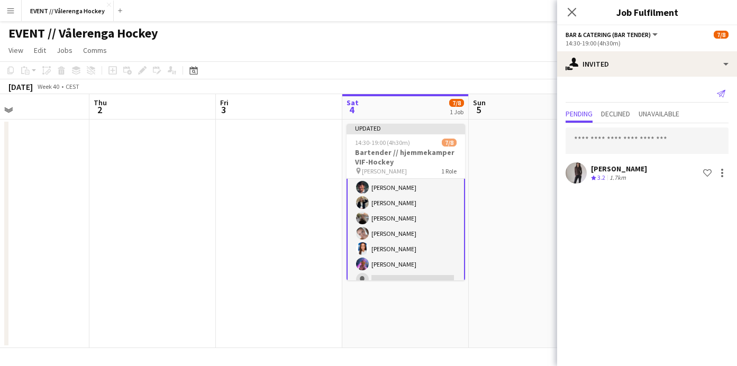
click at [718, 88] on app-icon "Send notification" at bounding box center [721, 93] width 15 height 15
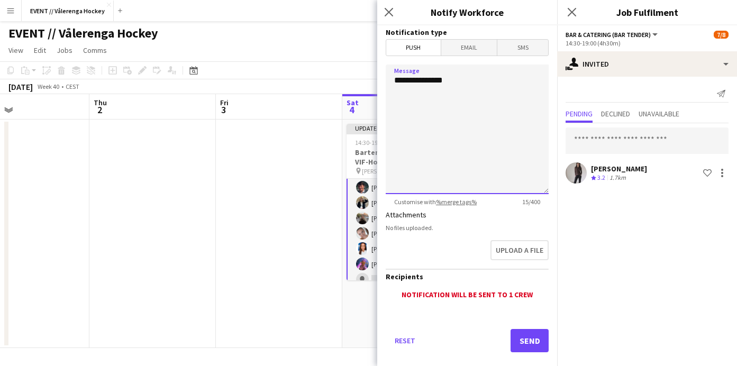
drag, startPoint x: 455, startPoint y: 78, endPoint x: 390, endPoint y: 82, distance: 65.2
click at [390, 82] on textarea "**********" at bounding box center [467, 130] width 163 height 130
click at [393, 124] on textarea "**********" at bounding box center [467, 130] width 163 height 130
click at [431, 128] on textarea "**********" at bounding box center [467, 130] width 163 height 130
type textarea "**********"
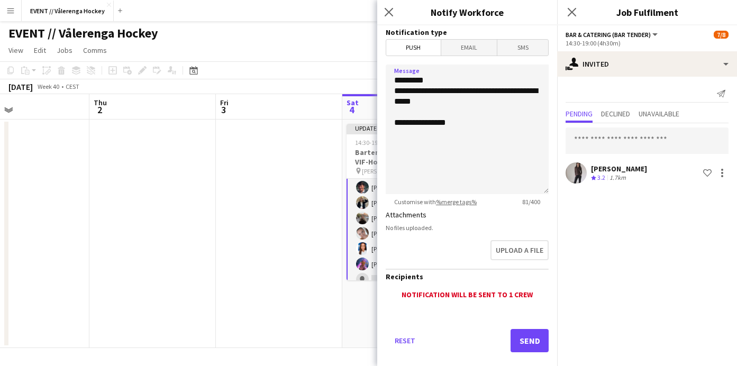
click at [508, 47] on span "SMS" at bounding box center [522, 48] width 51 height 16
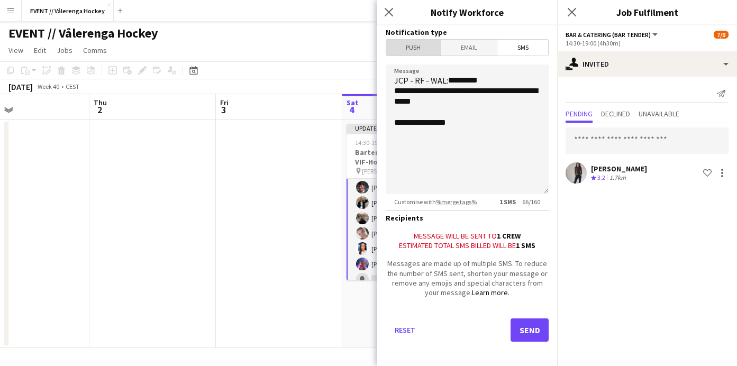
click at [428, 48] on span "Push" at bounding box center [413, 48] width 55 height 16
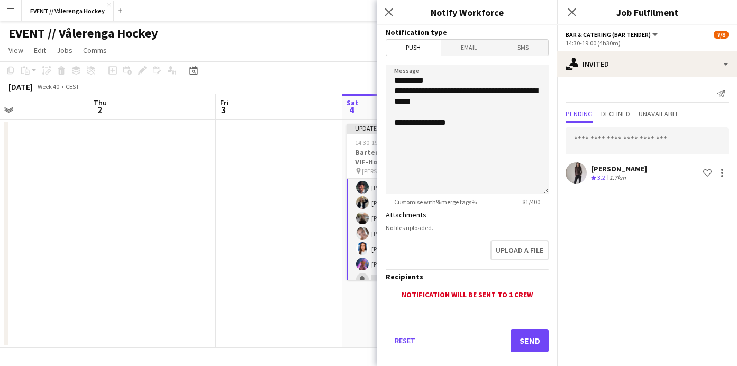
click at [472, 56] on mat-button-toggle-group "Push Email SMS" at bounding box center [467, 47] width 163 height 17
click at [472, 43] on span "Email" at bounding box center [469, 48] width 56 height 16
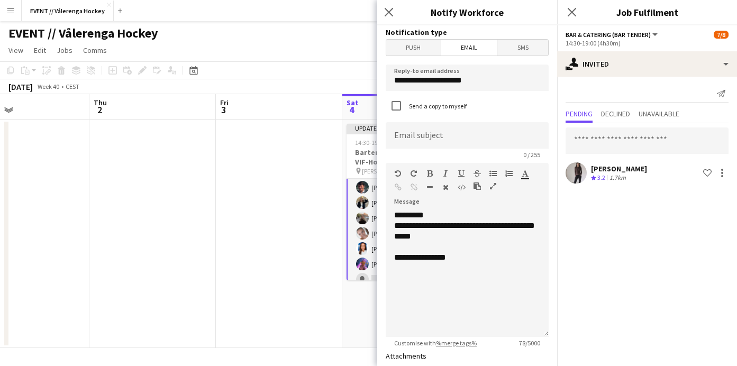
click at [421, 47] on span "Push" at bounding box center [413, 48] width 55 height 16
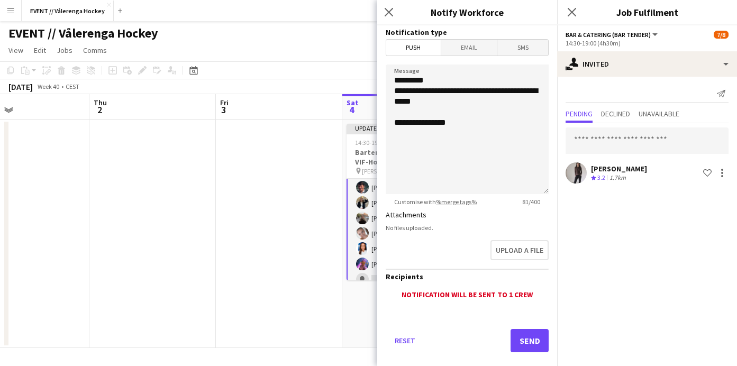
click at [533, 48] on span "SMS" at bounding box center [522, 48] width 51 height 16
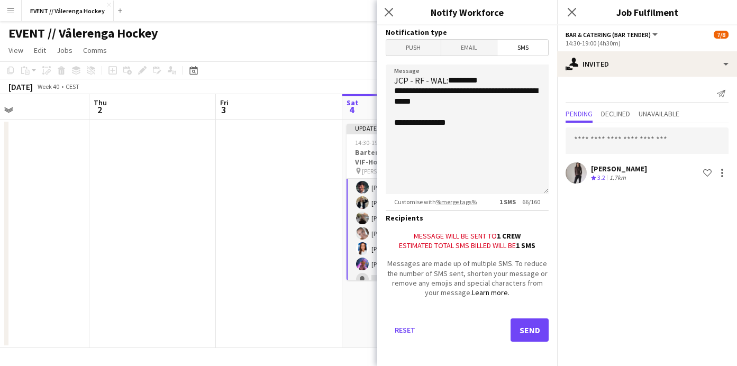
click at [531, 331] on button "Send" at bounding box center [530, 330] width 38 height 23
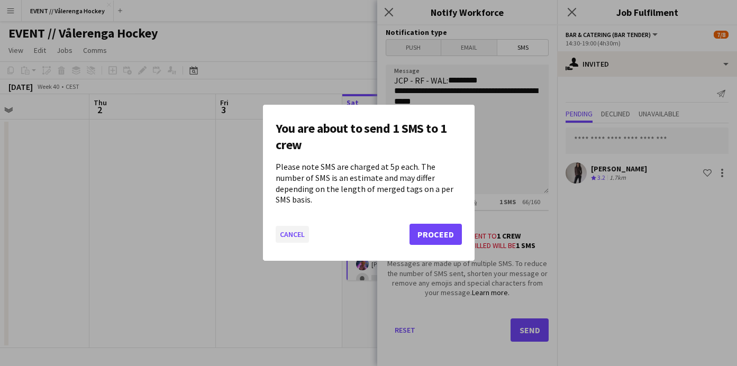
click at [291, 226] on button "Cancel" at bounding box center [292, 234] width 33 height 17
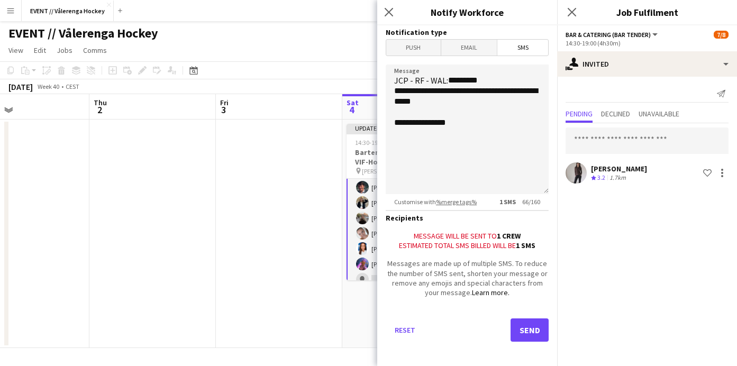
click at [423, 44] on span "Push" at bounding box center [413, 48] width 55 height 16
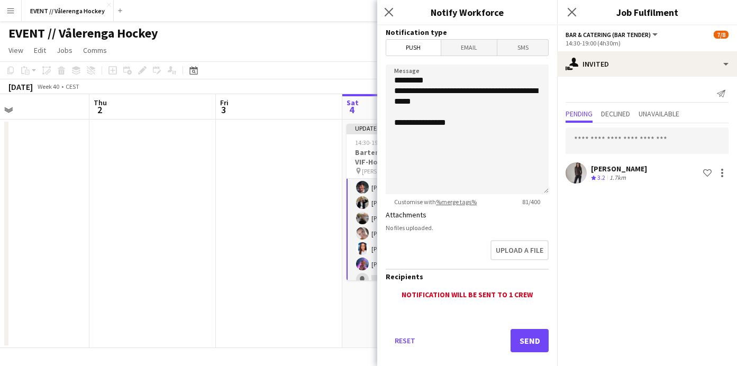
click at [531, 333] on button "Send" at bounding box center [530, 340] width 38 height 23
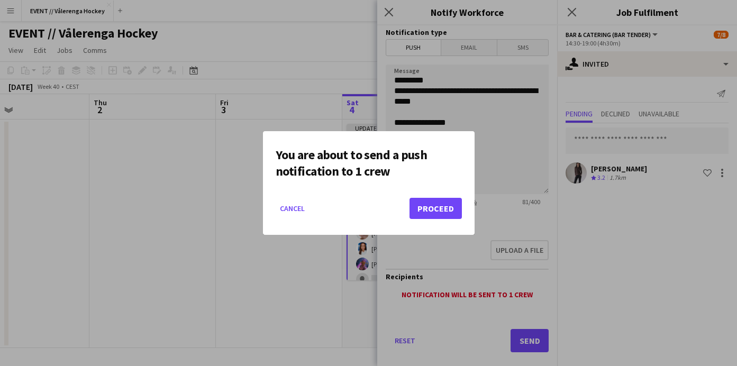
click at [442, 205] on button "Proceed" at bounding box center [436, 208] width 52 height 21
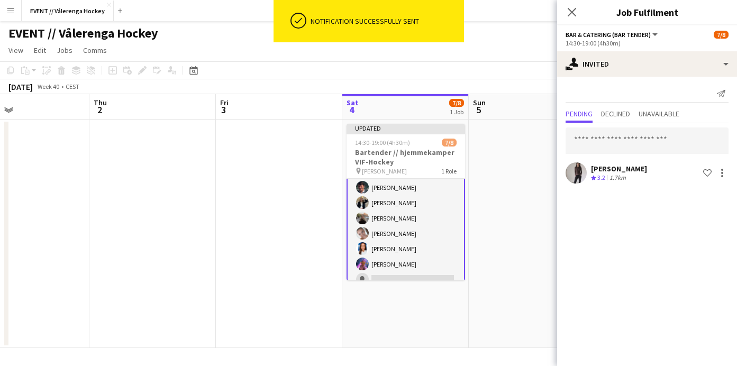
click at [581, 169] on app-user-avatar at bounding box center [576, 172] width 21 height 21
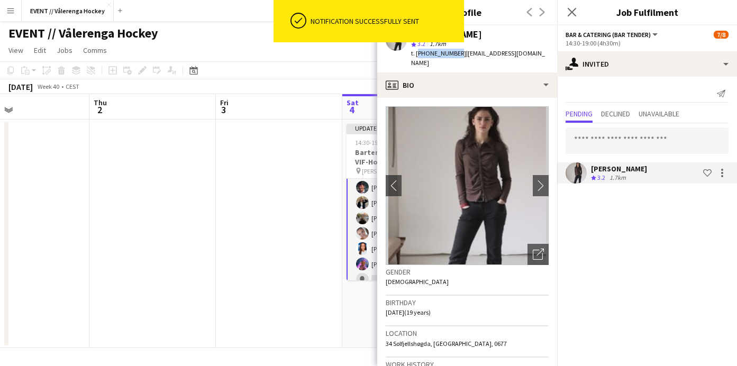
drag, startPoint x: 418, startPoint y: 51, endPoint x: 452, endPoint y: 53, distance: 34.5
click at [452, 53] on div "t. [PHONE_NUMBER] | [EMAIL_ADDRESS][DOMAIN_NAME]" at bounding box center [480, 58] width 138 height 19
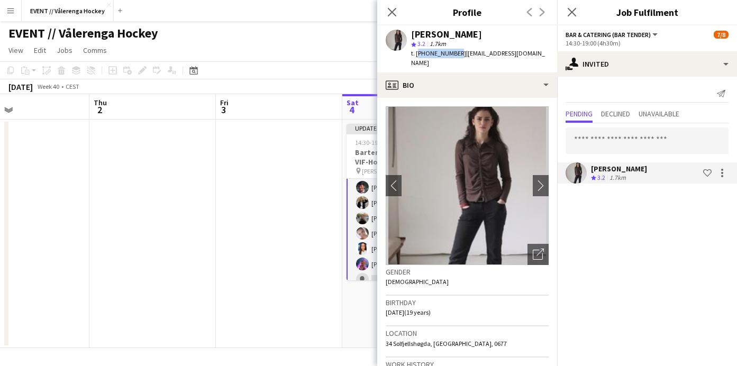
copy span "[PHONE_NUMBER]"
click at [389, 8] on icon "Close pop-in" at bounding box center [392, 12] width 10 height 10
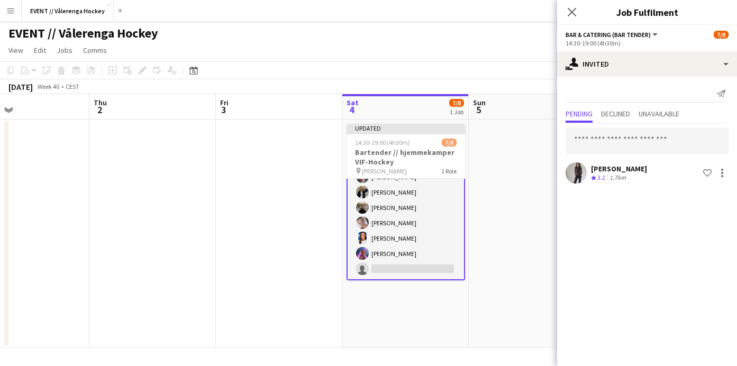
scroll to position [44, 0]
click at [433, 202] on app-card-role "Bar & Catering (Bar Tender) 1I 17A [DATE] 14:30-19:00 (4h30m) [PERSON_NAME] [PE…" at bounding box center [406, 208] width 119 height 146
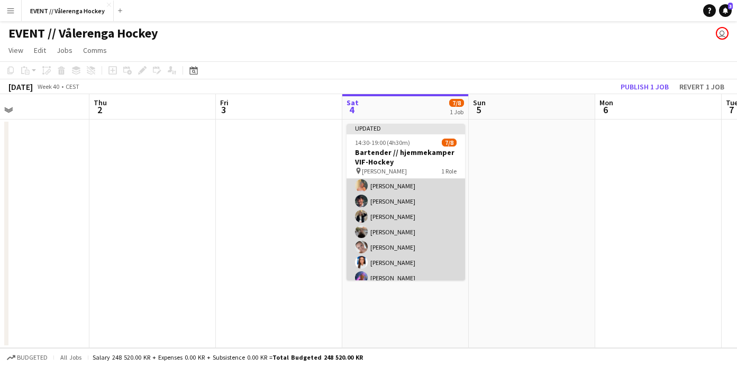
scroll to position [29, 0]
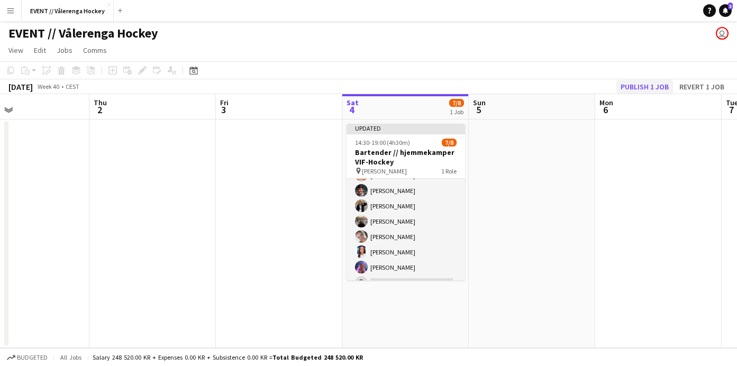
click at [651, 80] on button "Publish 1 job" at bounding box center [644, 87] width 57 height 14
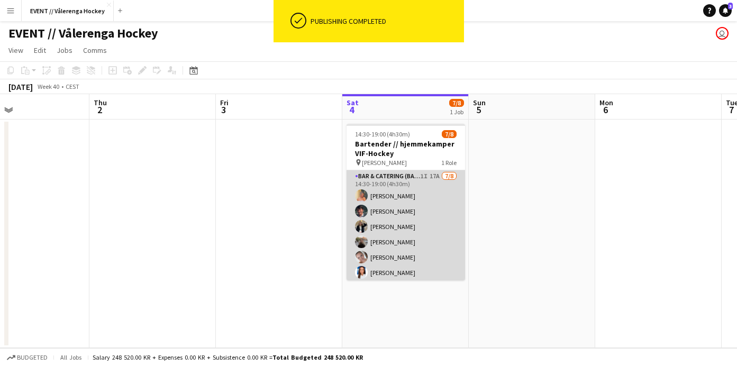
scroll to position [0, 0]
click at [431, 190] on app-card-role "Bar & Catering (Bar Tender) 1I 17A [DATE] 14:30-19:00 (4h30m) [PERSON_NAME] [PE…" at bounding box center [406, 241] width 119 height 143
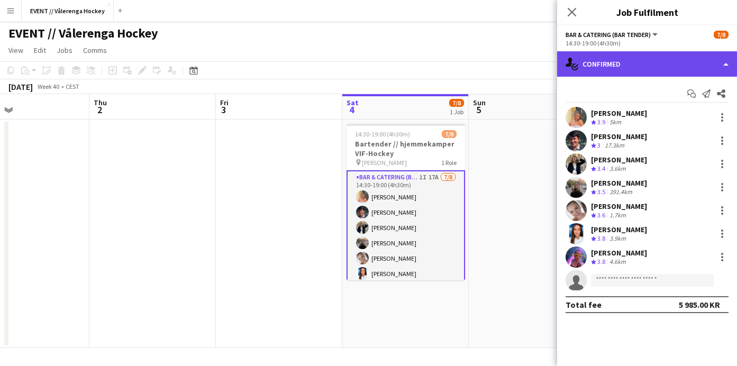
click at [637, 53] on div "single-neutral-actions-check-2 Confirmed" at bounding box center [647, 63] width 180 height 25
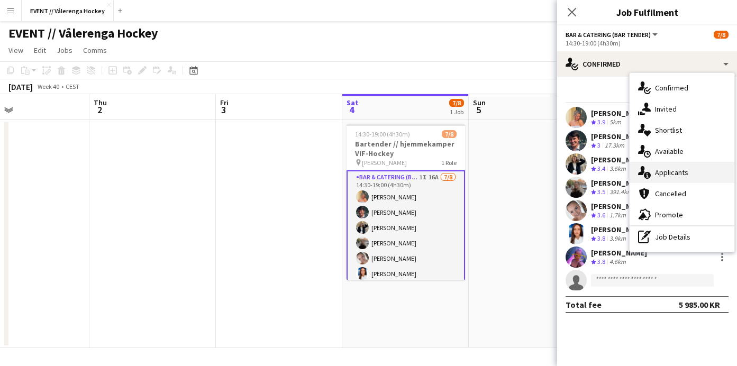
click at [671, 175] on span "Applicants" at bounding box center [671, 173] width 33 height 10
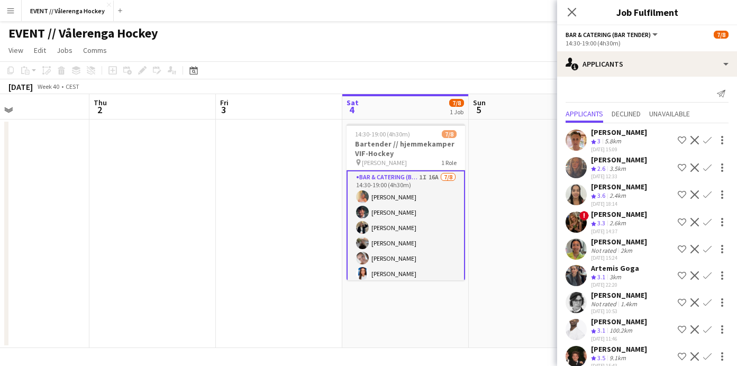
click at [584, 189] on app-user-avatar at bounding box center [576, 194] width 21 height 21
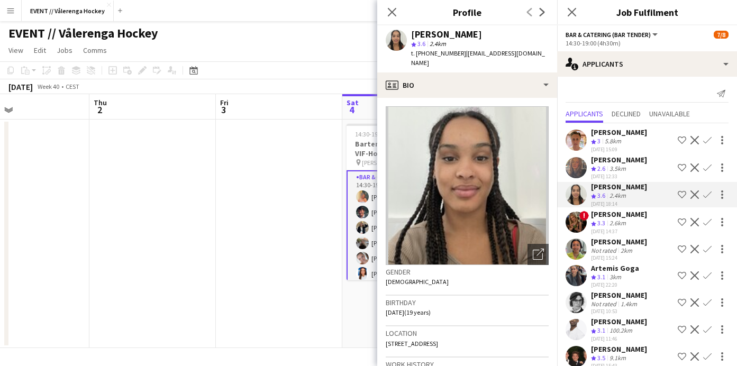
click at [577, 164] on app-user-avatar at bounding box center [576, 167] width 21 height 21
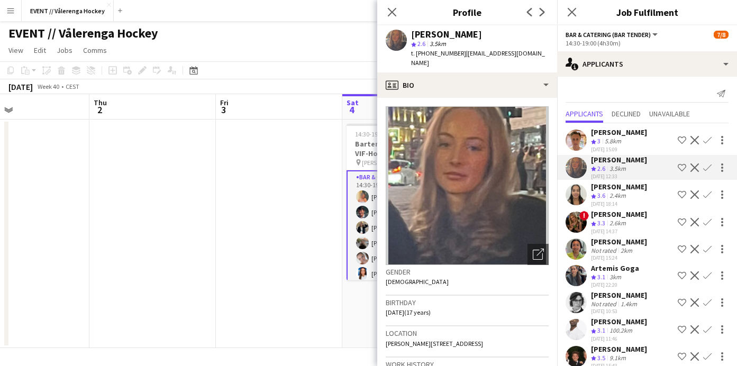
click at [698, 165] on app-icon "Decline" at bounding box center [695, 168] width 8 height 8
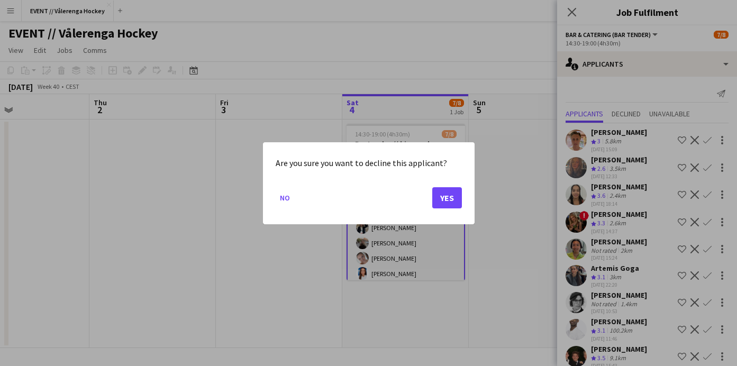
click at [445, 198] on button "Yes" at bounding box center [447, 197] width 30 height 21
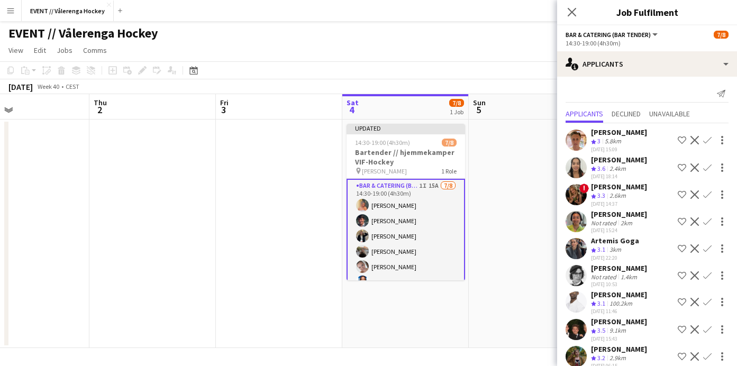
click at [581, 139] on app-user-avatar at bounding box center [576, 140] width 21 height 21
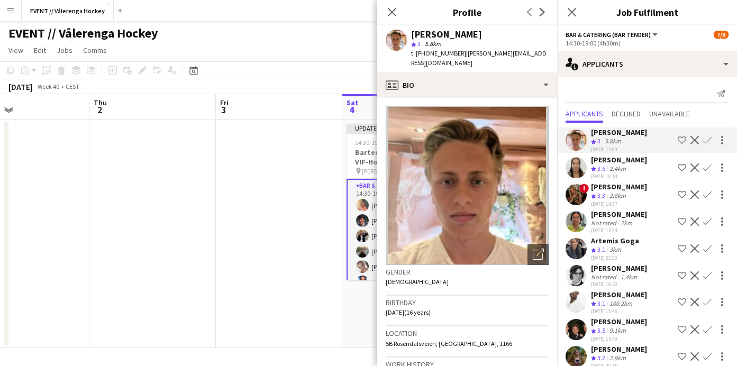
click at [695, 138] on app-icon "Decline" at bounding box center [695, 140] width 8 height 8
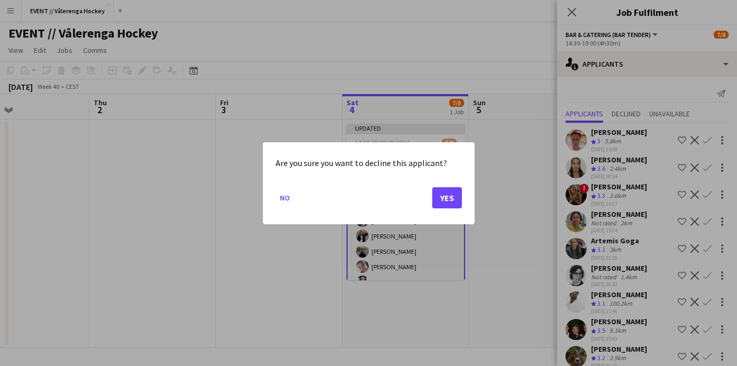
click at [448, 196] on button "Yes" at bounding box center [447, 197] width 30 height 21
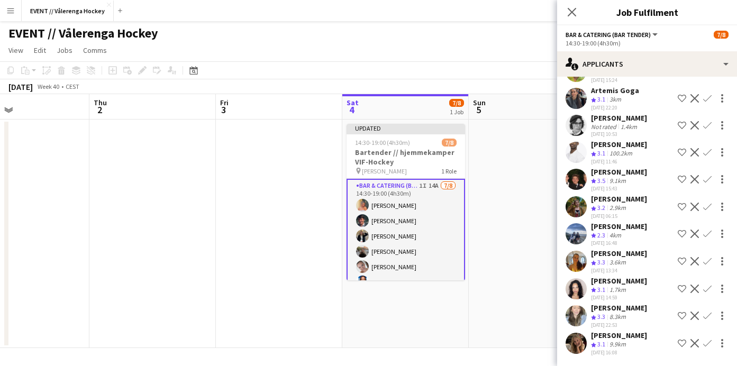
scroll to position [123, 0]
click at [577, 319] on app-user-avatar at bounding box center [576, 315] width 21 height 21
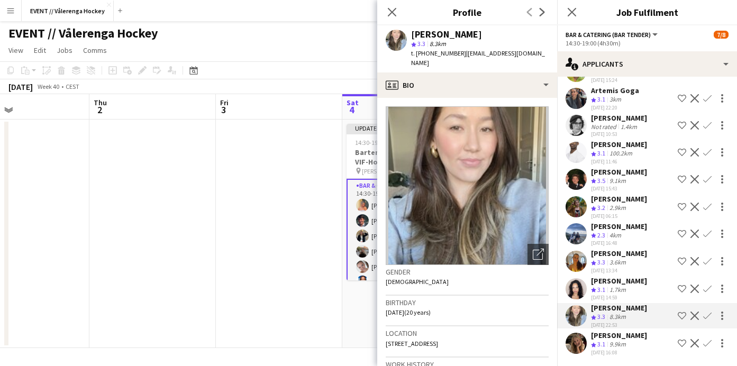
click at [573, 315] on app-user-avatar at bounding box center [576, 315] width 21 height 21
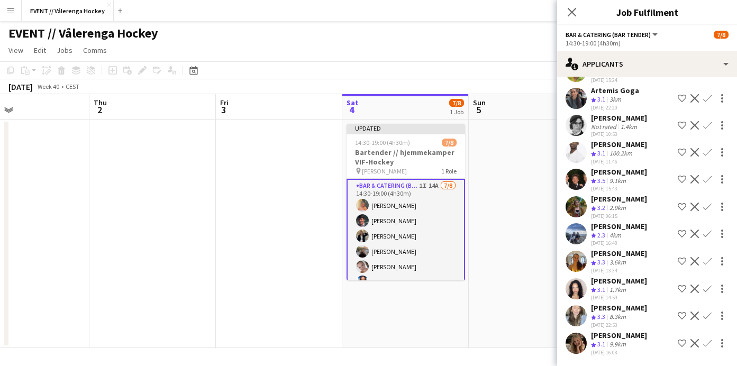
click at [578, 313] on app-user-avatar at bounding box center [576, 315] width 21 height 21
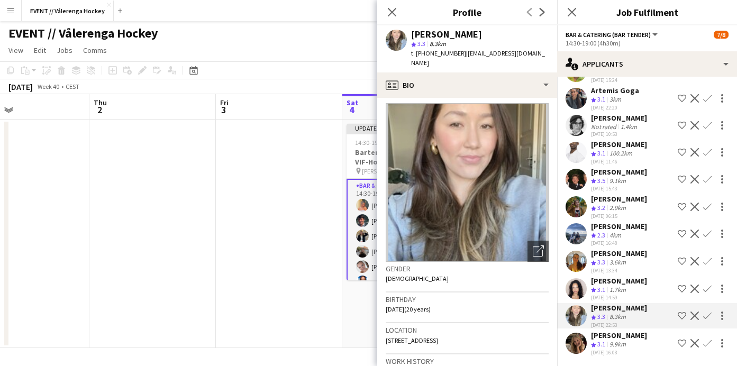
scroll to position [0, 0]
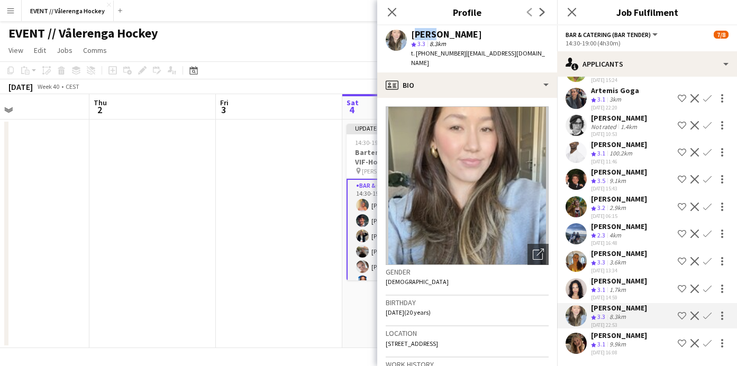
drag, startPoint x: 412, startPoint y: 32, endPoint x: 429, endPoint y: 32, distance: 16.9
click at [429, 32] on div "[PERSON_NAME]" at bounding box center [446, 35] width 71 height 10
click at [448, 125] on img at bounding box center [467, 185] width 163 height 159
drag, startPoint x: 418, startPoint y: 51, endPoint x: 451, endPoint y: 54, distance: 34.0
click at [451, 54] on span "t. [PHONE_NUMBER]" at bounding box center [438, 53] width 55 height 8
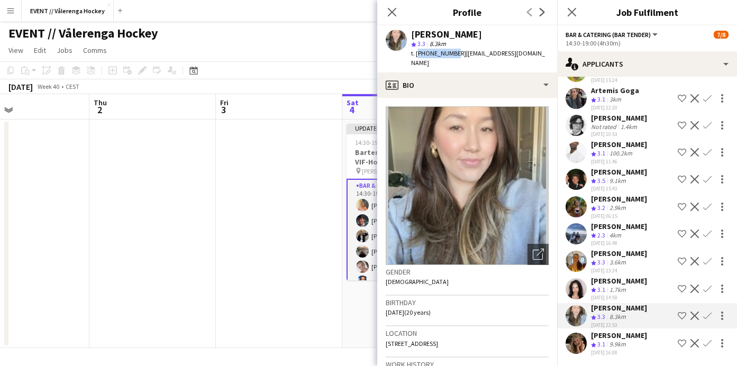
copy span "[PHONE_NUMBER]"
click at [438, 50] on span "t. [PHONE_NUMBER]" at bounding box center [438, 53] width 55 height 8
drag, startPoint x: 416, startPoint y: 53, endPoint x: 449, endPoint y: 54, distance: 32.8
click at [451, 55] on span "t. [PHONE_NUMBER]" at bounding box center [438, 53] width 55 height 8
copy span "[PHONE_NUMBER]"
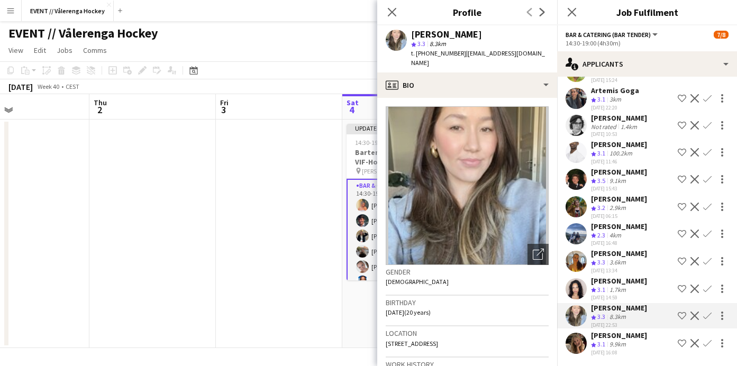
click at [477, 57] on span "| [EMAIL_ADDRESS][DOMAIN_NAME]" at bounding box center [478, 57] width 134 height 17
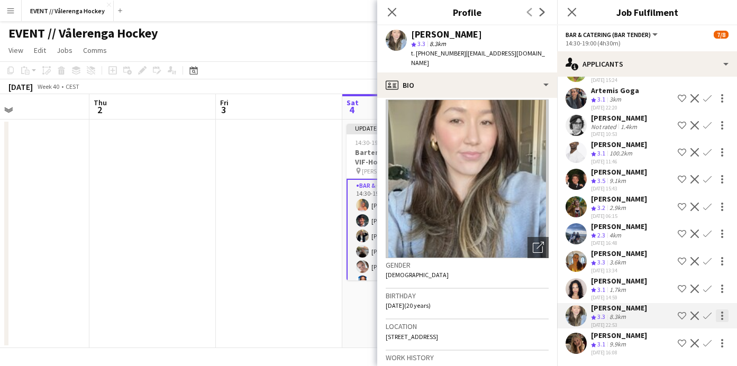
click at [723, 316] on div at bounding box center [722, 316] width 13 height 13
click at [696, 276] on button "Send notification" at bounding box center [688, 270] width 79 height 25
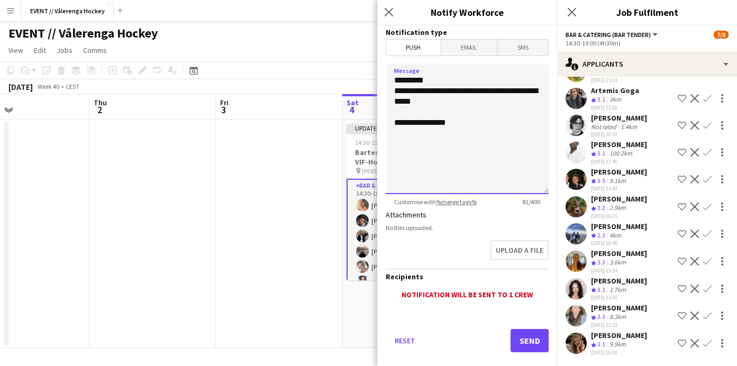
drag, startPoint x: 427, startPoint y: 76, endPoint x: 408, endPoint y: 77, distance: 18.5
click at [408, 77] on textarea "**********" at bounding box center [467, 130] width 163 height 130
type textarea "**********"
click at [525, 346] on button "Send" at bounding box center [530, 340] width 38 height 23
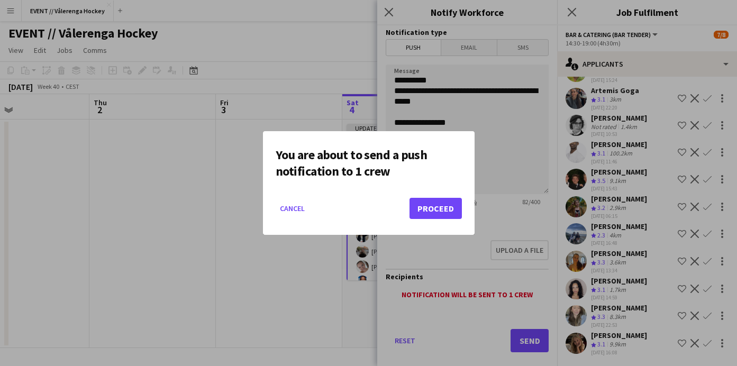
click at [430, 208] on button "Proceed" at bounding box center [436, 208] width 52 height 21
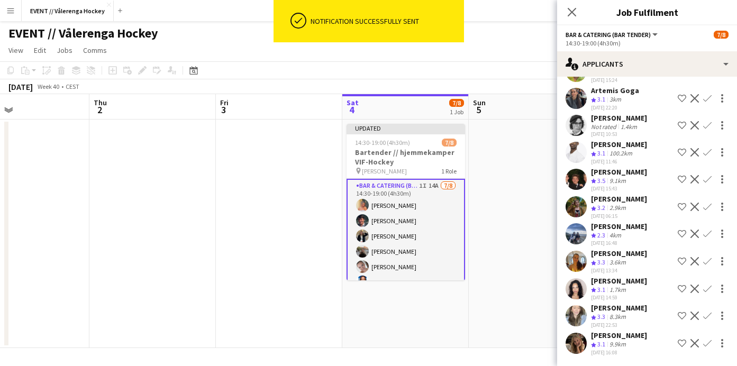
click at [506, 161] on app-date-cell at bounding box center [532, 234] width 126 height 229
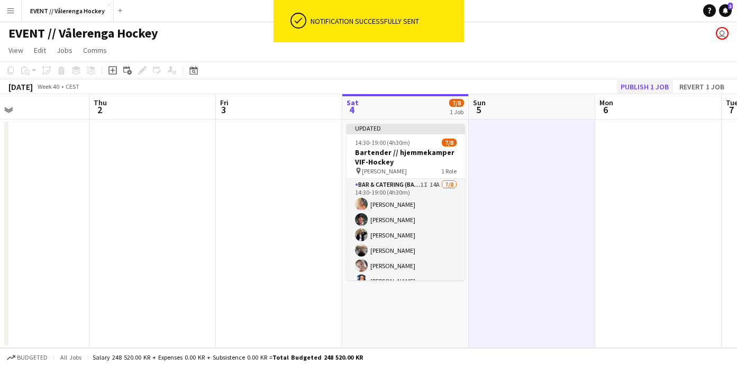
click at [655, 84] on button "Publish 1 job" at bounding box center [644, 87] width 57 height 14
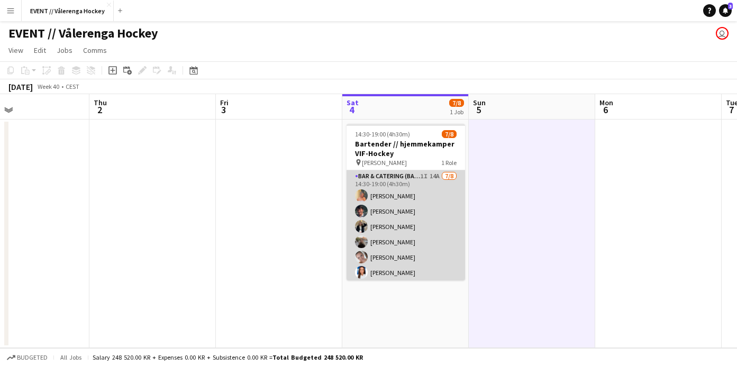
scroll to position [0, 0]
click at [414, 220] on app-card-role "Bar & Catering (Bar Tender) 1I 14A [DATE] 14:30-19:00 (4h30m) [PERSON_NAME] [PE…" at bounding box center [406, 241] width 119 height 143
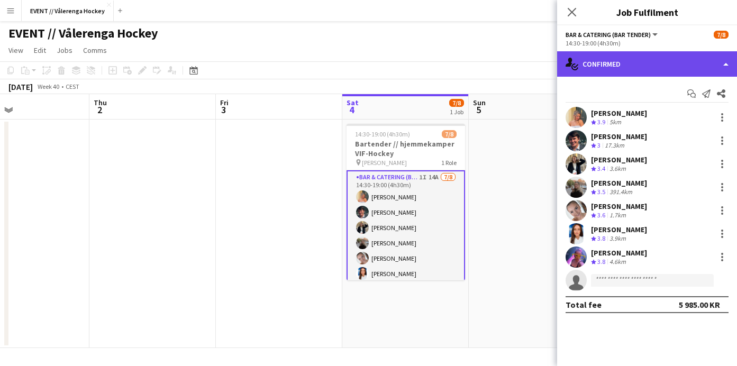
click at [641, 66] on div "single-neutral-actions-check-2 Confirmed" at bounding box center [647, 63] width 180 height 25
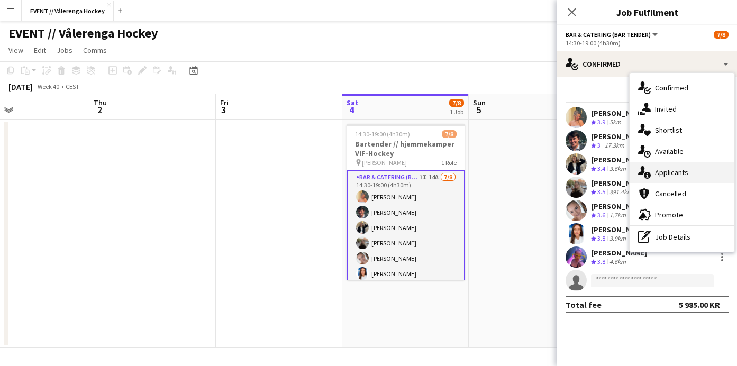
click at [654, 173] on div "single-neutral-actions-information Applicants" at bounding box center [682, 172] width 105 height 21
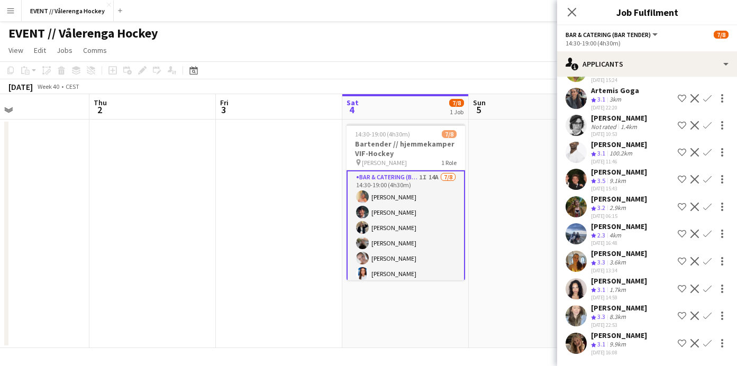
scroll to position [123, 0]
click at [577, 313] on app-user-avatar at bounding box center [576, 315] width 21 height 21
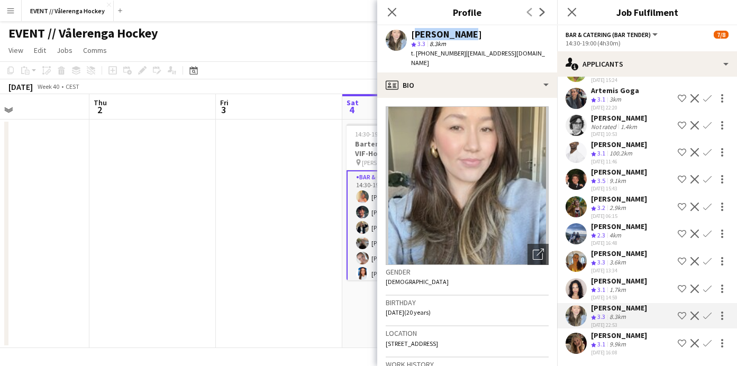
drag, startPoint x: 411, startPoint y: 32, endPoint x: 469, endPoint y: 32, distance: 58.7
click at [469, 32] on div "[PERSON_NAME] star 3.3 8.3km t. [PHONE_NUMBER] | [EMAIL_ADDRESS][DOMAIN_NAME]" at bounding box center [467, 48] width 180 height 47
copy div "[PERSON_NAME]"
click at [482, 31] on div "[PERSON_NAME]" at bounding box center [480, 35] width 138 height 10
drag, startPoint x: 416, startPoint y: 52, endPoint x: 450, endPoint y: 54, distance: 33.9
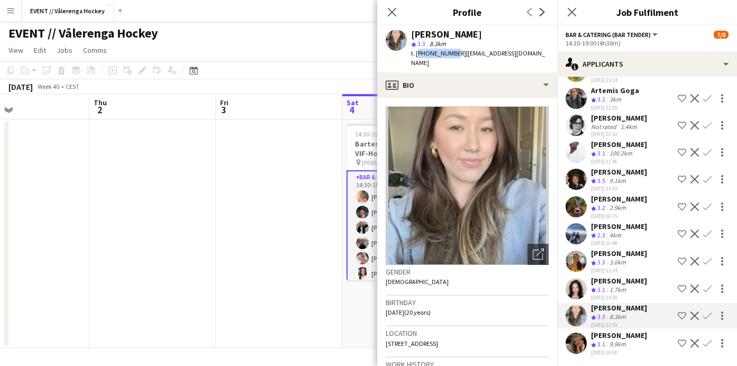
click at [450, 54] on span "t. [PHONE_NUMBER]" at bounding box center [438, 53] width 55 height 8
copy span "[PHONE_NUMBER]"
click at [580, 325] on app-user-avatar at bounding box center [576, 315] width 21 height 21
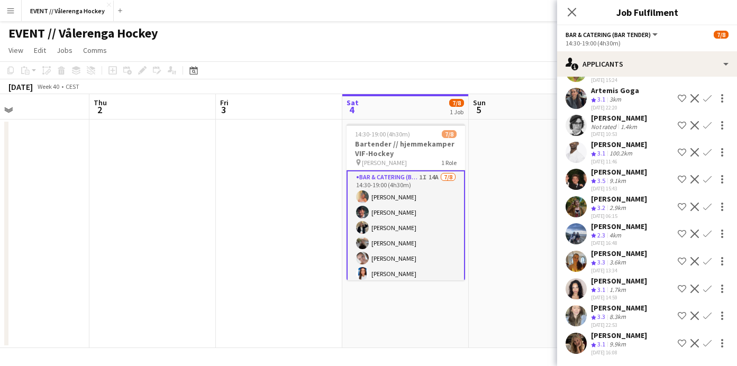
click at [579, 314] on app-user-avatar at bounding box center [576, 315] width 21 height 21
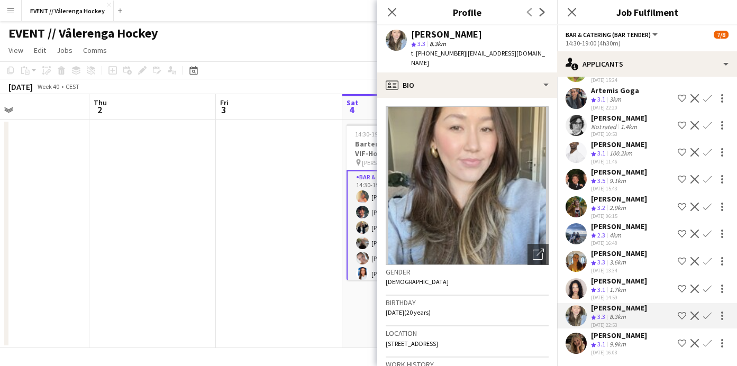
click at [579, 347] on app-user-avatar at bounding box center [576, 343] width 21 height 21
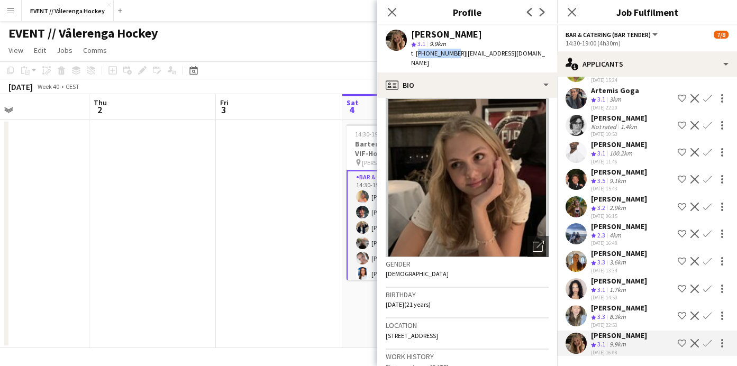
drag, startPoint x: 417, startPoint y: 54, endPoint x: 451, endPoint y: 56, distance: 34.4
click at [451, 56] on span "t. [PHONE_NUMBER]" at bounding box center [438, 53] width 55 height 8
click at [579, 311] on app-user-avatar at bounding box center [576, 315] width 21 height 21
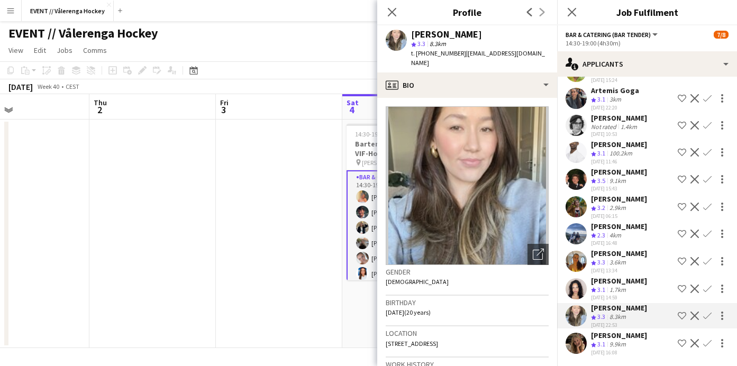
click at [572, 293] on app-user-avatar at bounding box center [576, 288] width 21 height 21
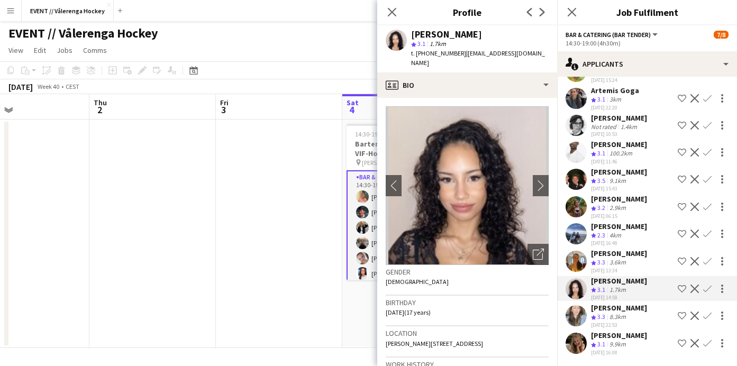
click at [581, 316] on app-user-avatar at bounding box center [576, 315] width 21 height 21
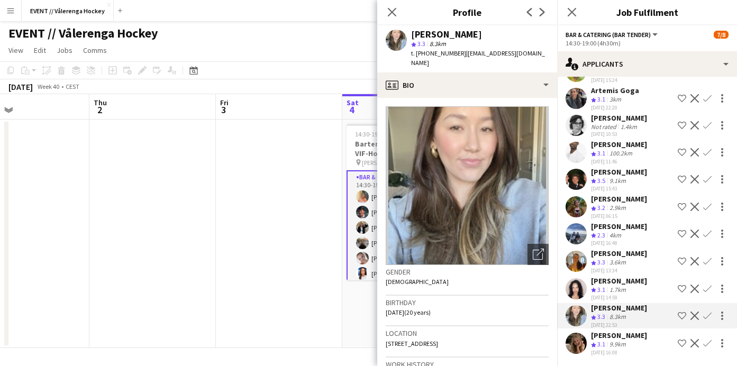
click at [585, 338] on app-user-avatar at bounding box center [576, 343] width 21 height 21
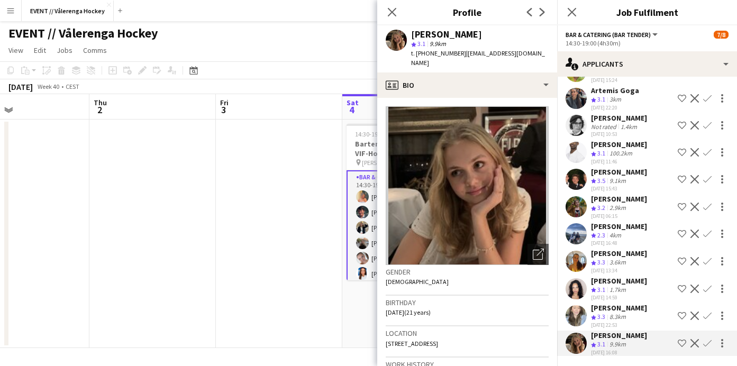
click at [580, 321] on app-user-avatar at bounding box center [576, 315] width 21 height 21
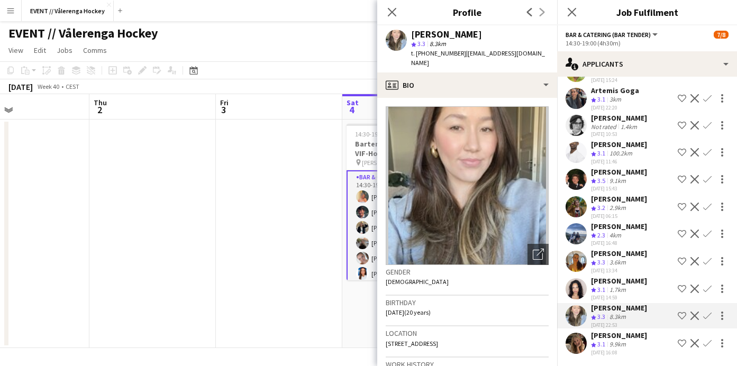
click at [578, 288] on app-user-avatar at bounding box center [576, 288] width 21 height 21
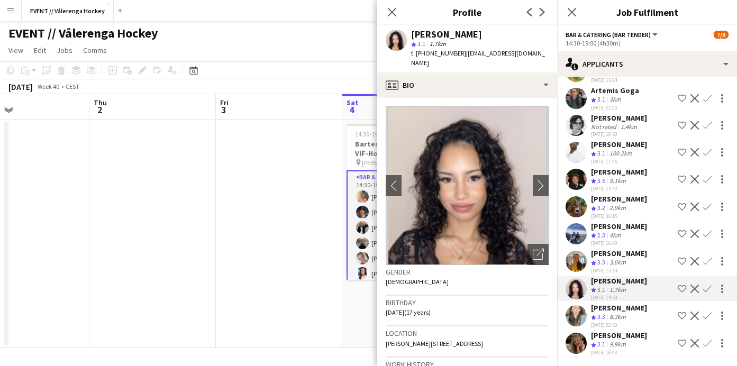
click at [577, 264] on app-user-avatar at bounding box center [576, 261] width 21 height 21
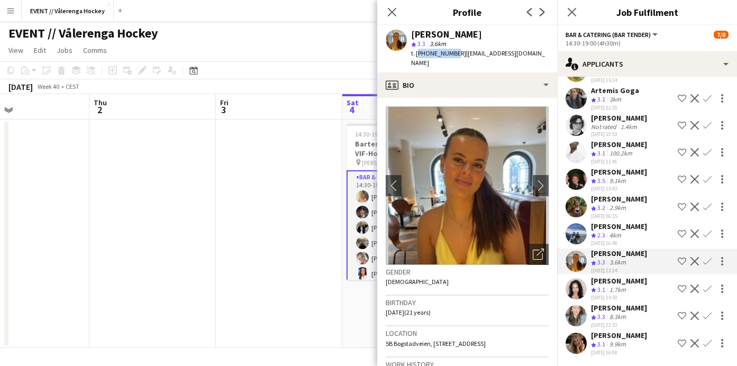
drag, startPoint x: 418, startPoint y: 52, endPoint x: 450, endPoint y: 53, distance: 32.8
click at [450, 53] on span "t. [PHONE_NUMBER]" at bounding box center [438, 53] width 55 height 8
click at [580, 234] on app-user-avatar at bounding box center [576, 233] width 21 height 21
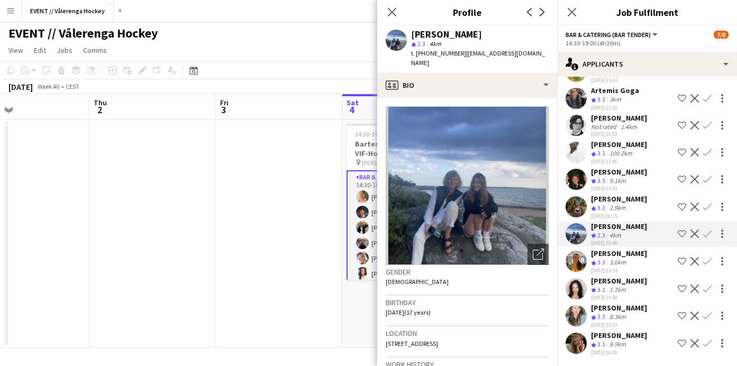
click at [579, 198] on app-user-avatar at bounding box center [576, 206] width 21 height 21
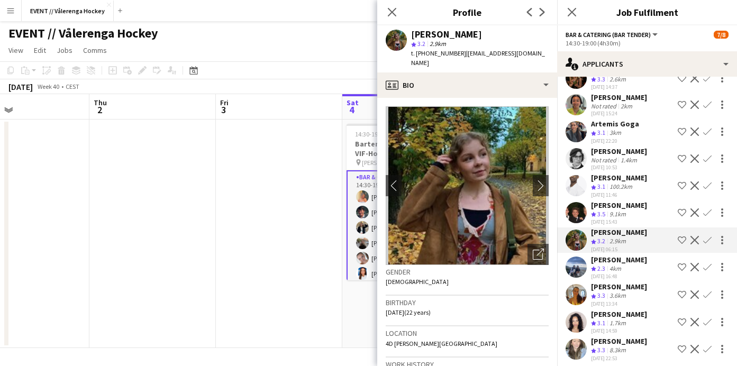
scroll to position [90, 0]
click at [578, 123] on app-user-avatar at bounding box center [576, 130] width 21 height 21
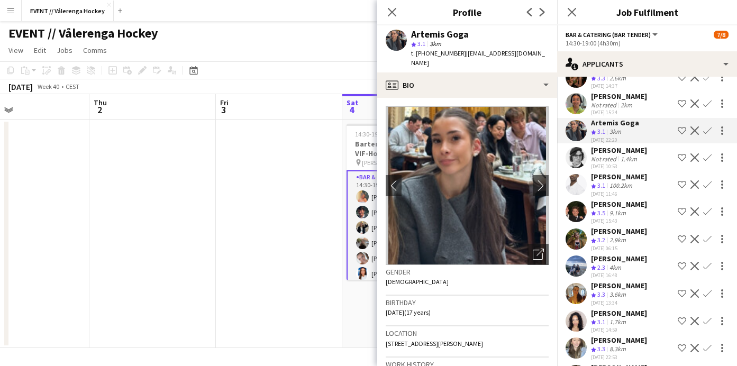
click at [575, 105] on app-user-avatar at bounding box center [576, 103] width 21 height 21
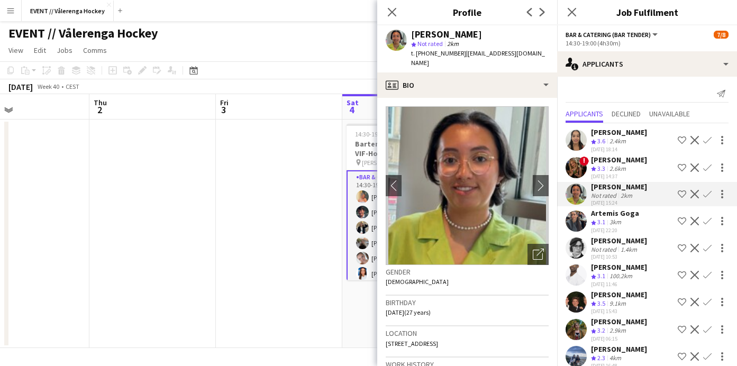
scroll to position [5, 0]
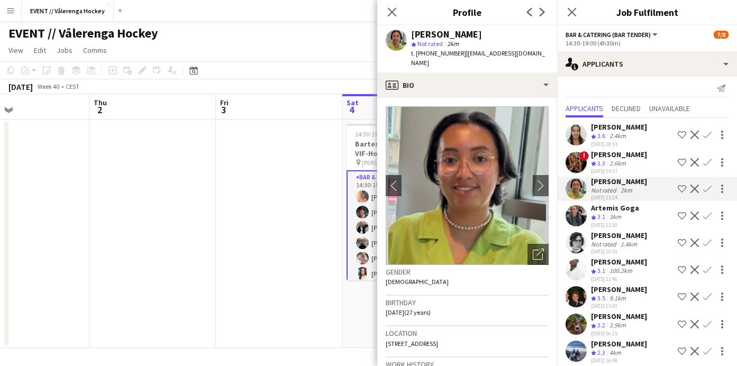
click at [579, 134] on app-user-avatar at bounding box center [576, 134] width 21 height 21
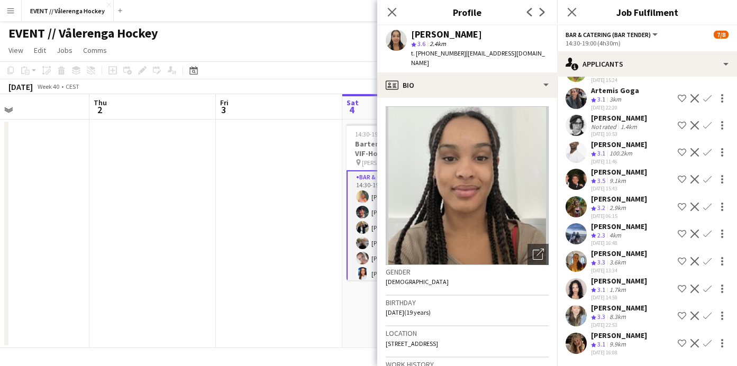
scroll to position [123, 0]
click at [315, 179] on app-date-cell at bounding box center [279, 234] width 126 height 229
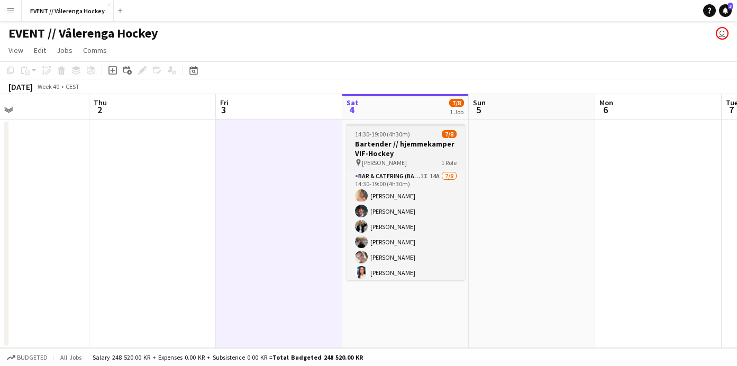
scroll to position [0, 0]
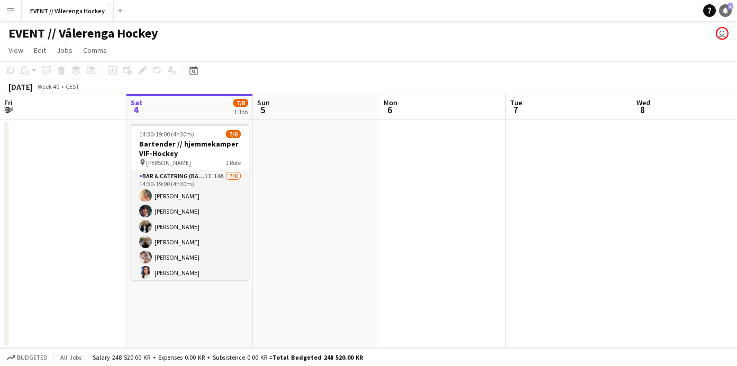
click at [729, 11] on link "Notifications 3" at bounding box center [725, 10] width 13 height 13
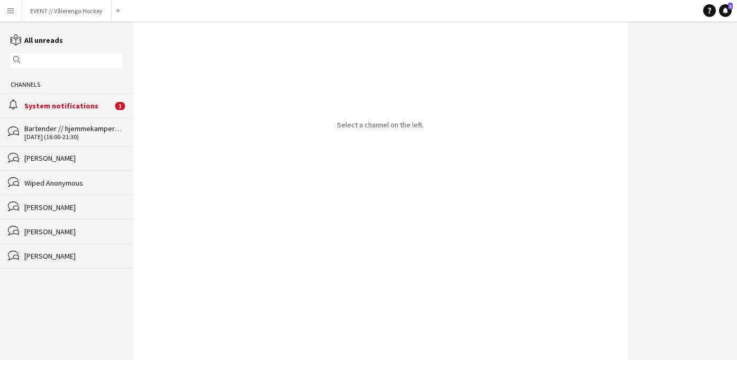
click at [103, 105] on div "System notifications" at bounding box center [68, 106] width 88 height 10
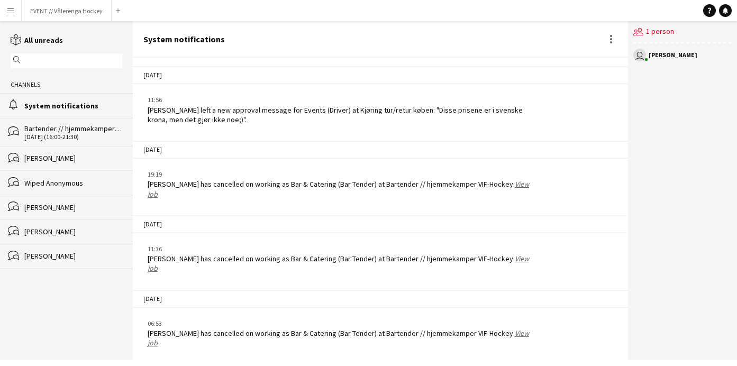
click at [504, 254] on link "View job" at bounding box center [339, 263] width 382 height 19
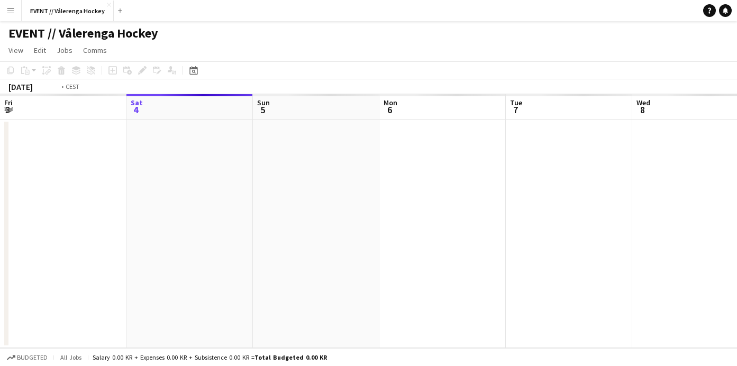
scroll to position [0, 364]
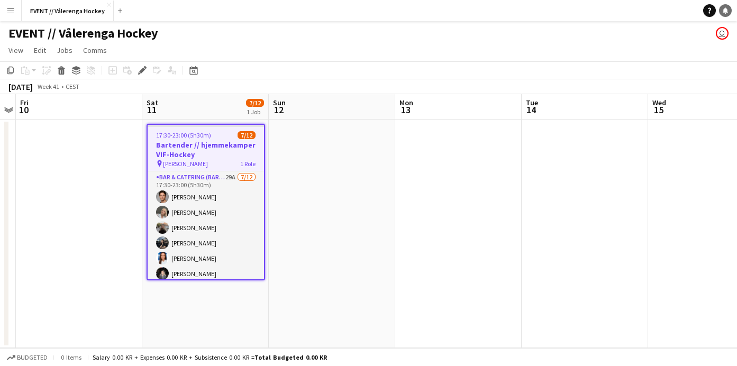
click at [729, 8] on link "Notifications" at bounding box center [725, 10] width 13 height 13
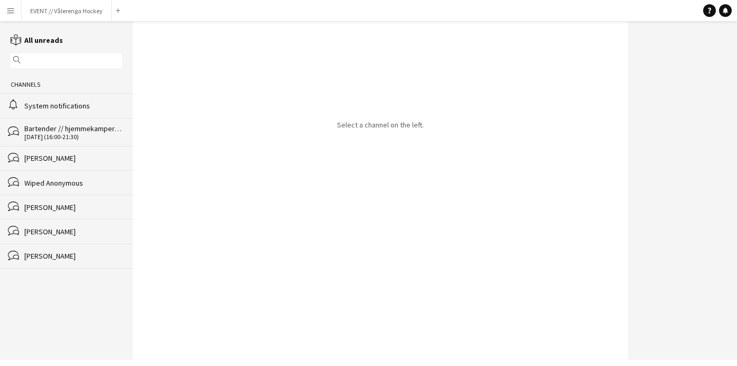
click at [64, 135] on div "[DATE] (16:00-21:30)" at bounding box center [73, 136] width 98 height 7
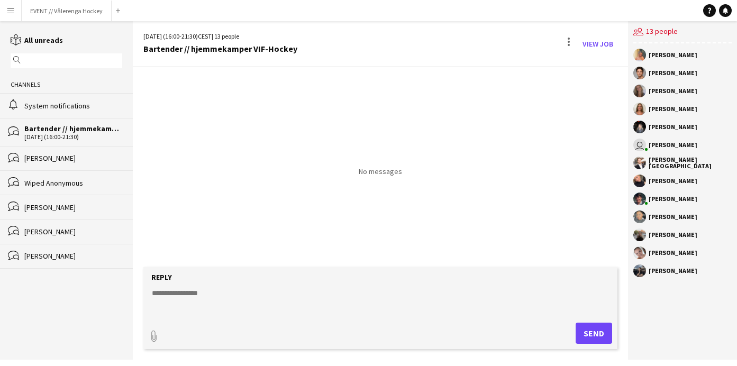
click at [30, 105] on div "System notifications" at bounding box center [73, 106] width 98 height 10
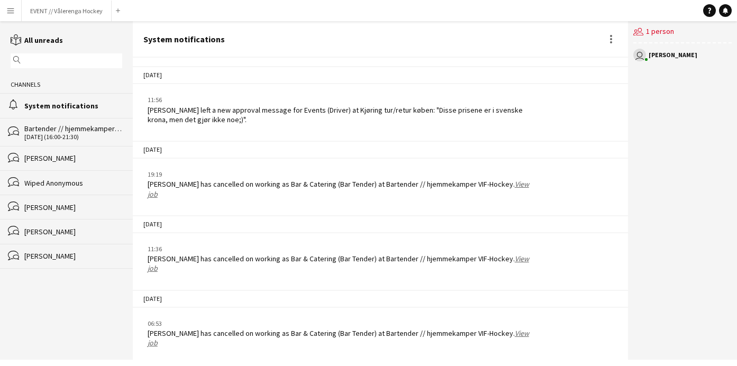
click at [506, 254] on link "View job" at bounding box center [339, 263] width 382 height 19
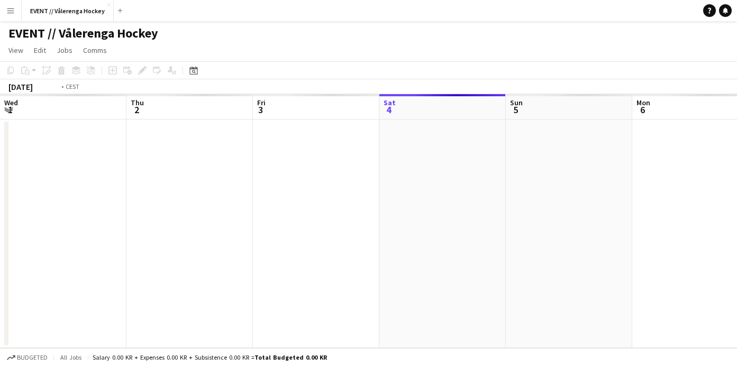
scroll to position [0, 364]
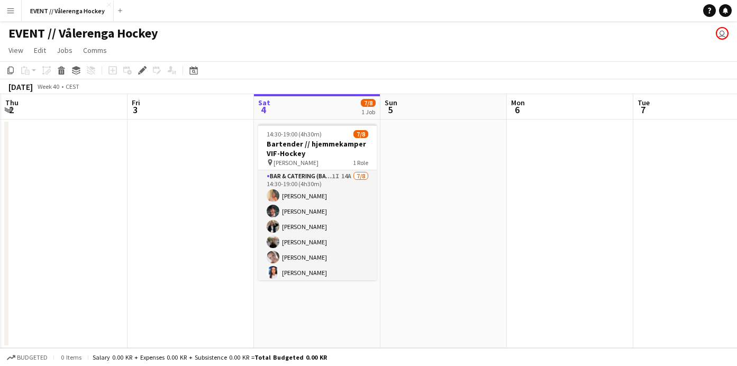
scroll to position [0, 239]
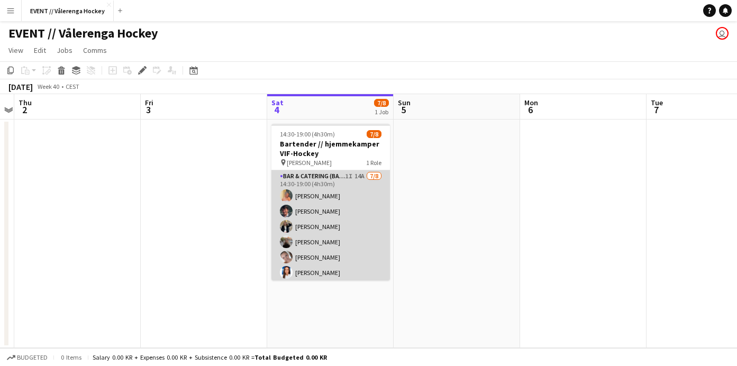
click at [288, 233] on app-card-role "Bar & Catering (Bar Tender) 1I 14A 7/8 14:30-19:00 (4h30m) Hannah Ludivia Rotbæ…" at bounding box center [330, 241] width 119 height 143
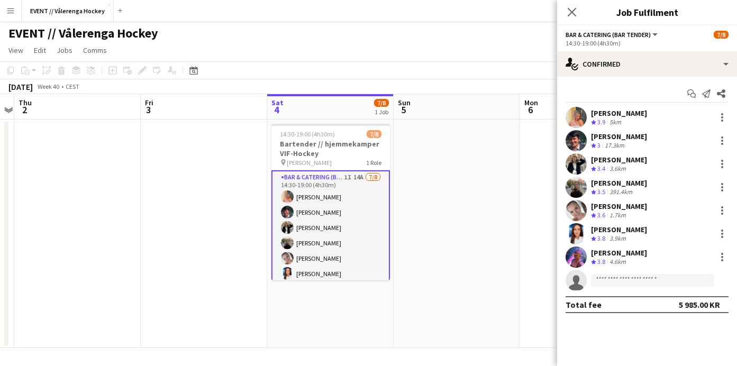
scroll to position [0, 0]
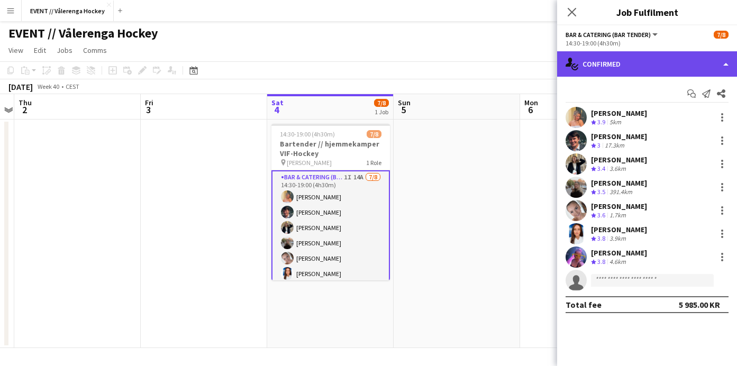
click at [622, 58] on div "single-neutral-actions-check-2 Confirmed" at bounding box center [647, 63] width 180 height 25
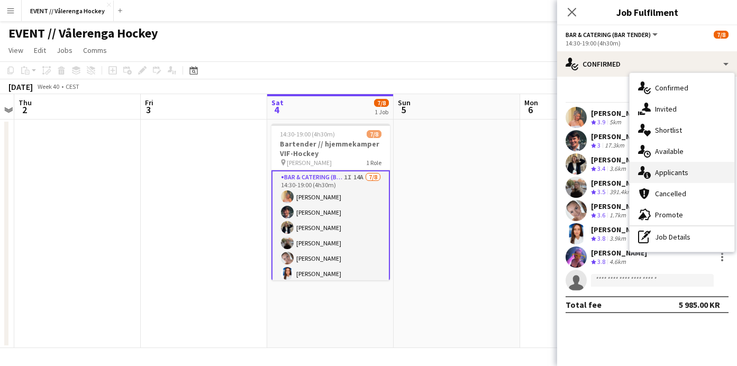
click at [667, 178] on div "single-neutral-actions-information Applicants" at bounding box center [682, 172] width 105 height 21
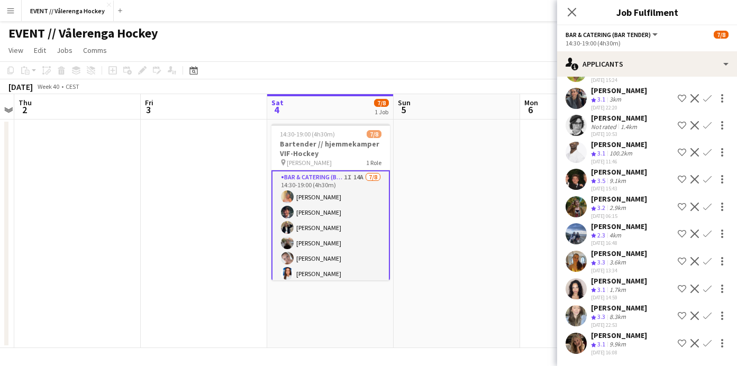
scroll to position [123, 0]
click at [582, 344] on app-user-avatar at bounding box center [576, 343] width 21 height 21
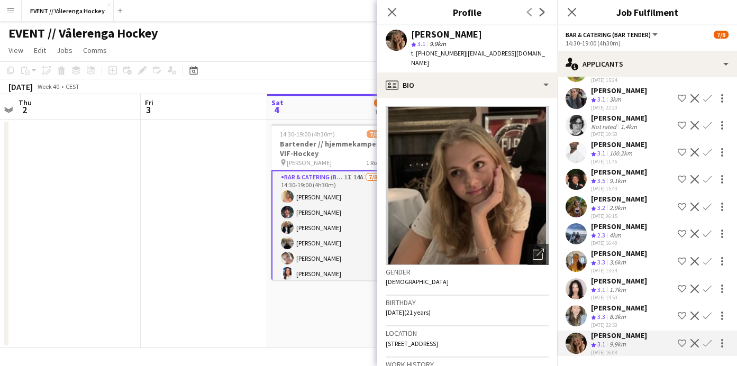
click at [706, 343] on app-icon "Confirm" at bounding box center [707, 343] width 8 height 8
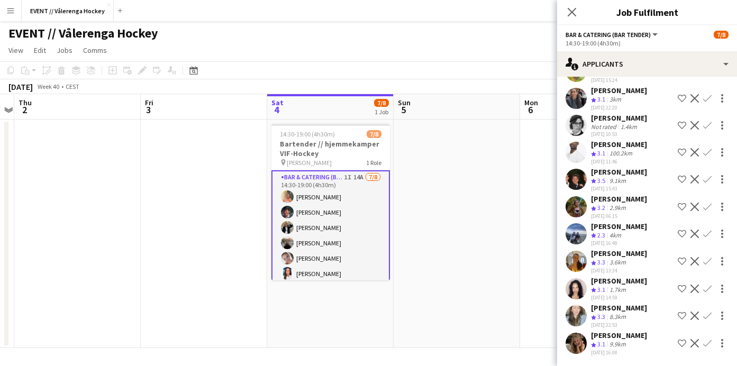
click at [706, 343] on app-icon "Confirm" at bounding box center [707, 343] width 8 height 8
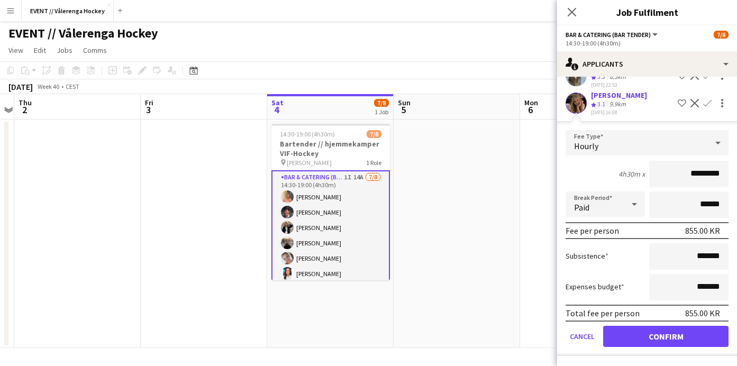
click at [676, 331] on button "Confirm" at bounding box center [665, 336] width 125 height 21
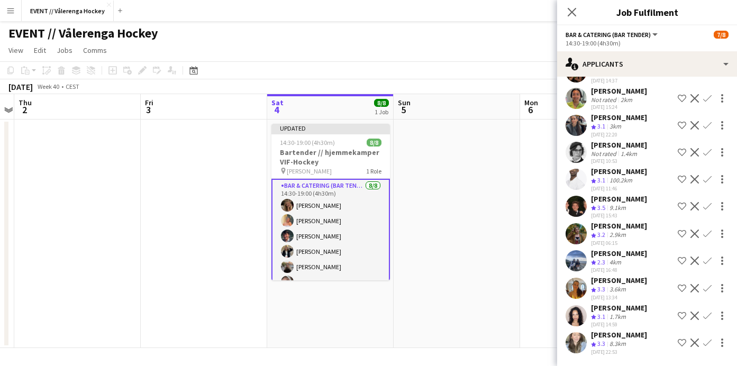
scroll to position [0, 0]
click at [574, 13] on icon "Close pop-in" at bounding box center [572, 12] width 10 height 10
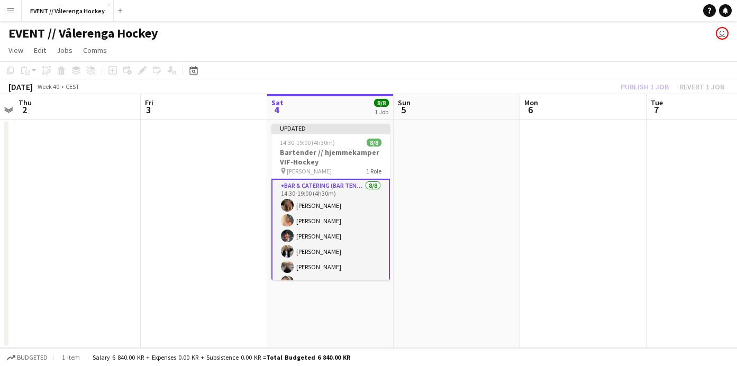
click at [645, 81] on div "Publish 1 job Revert 1 job" at bounding box center [672, 87] width 129 height 14
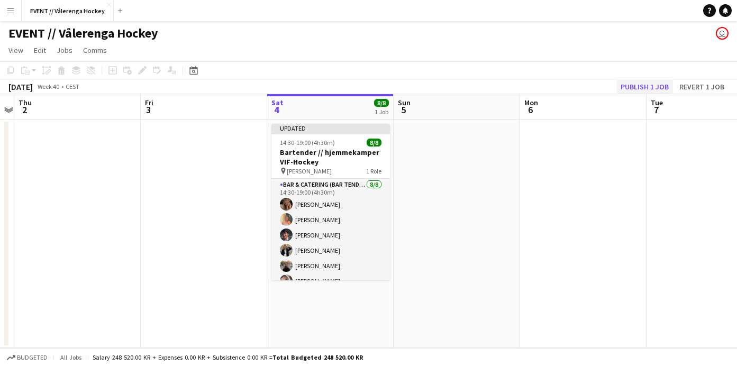
click at [641, 86] on button "Publish 1 job" at bounding box center [644, 87] width 57 height 14
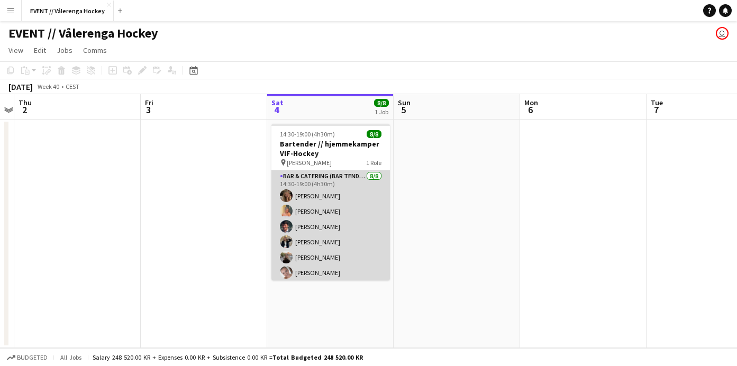
click at [323, 194] on app-card-role "Bar & Catering (Bar Tender) 8/8 14:30-19:00 (4h30m) Hedda Bjarøy Rolén Hannah L…" at bounding box center [330, 241] width 119 height 143
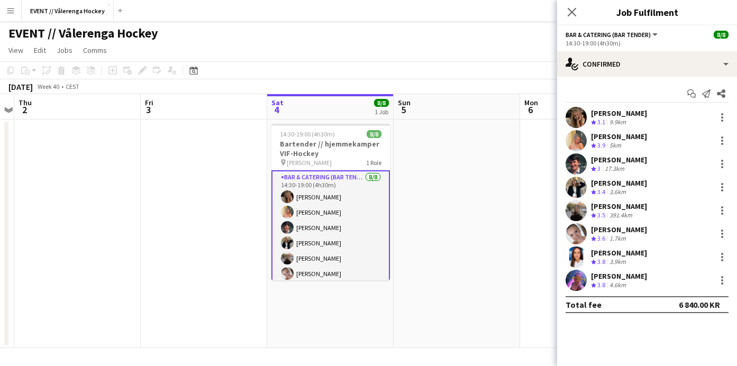
click at [575, 115] on app-user-avatar at bounding box center [576, 117] width 21 height 21
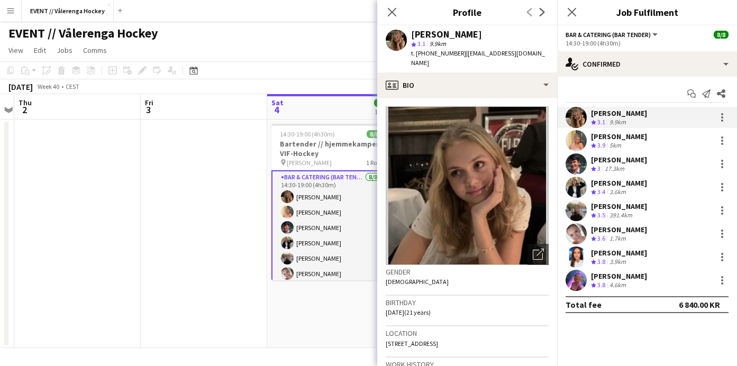
drag, startPoint x: 455, startPoint y: 53, endPoint x: 552, endPoint y: 53, distance: 97.9
click at [552, 53] on app-profile-header "Hedda Bjarøy Rolén star 3.1 9.9km t. +4791331355 | heddarolen@gmail.com" at bounding box center [467, 48] width 180 height 47
copy span "[EMAIL_ADDRESS][DOMAIN_NAME]"
click at [392, 7] on icon "Close pop-in" at bounding box center [392, 12] width 10 height 10
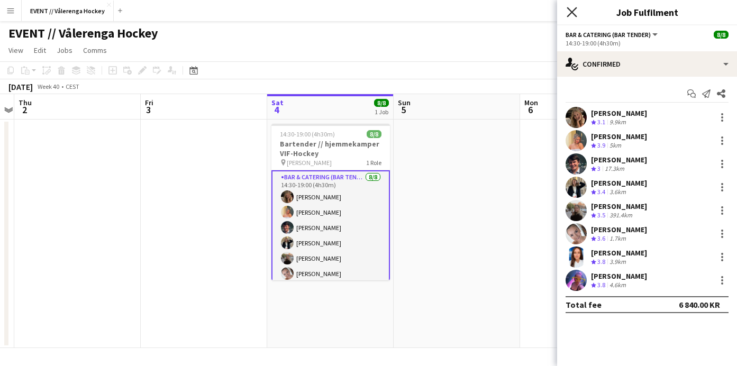
click at [573, 11] on icon at bounding box center [572, 12] width 10 height 10
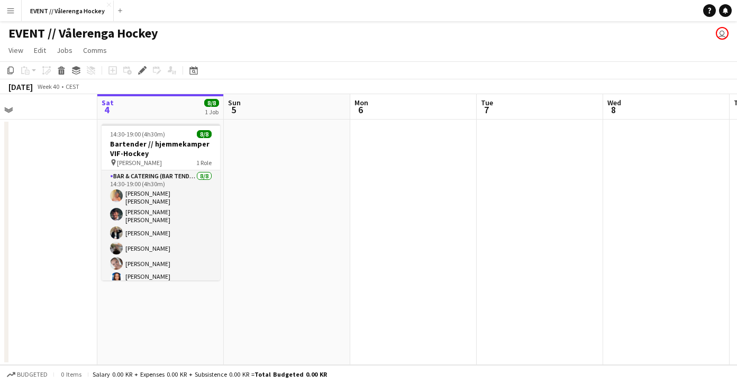
scroll to position [0, 336]
